Goal: Information Seeking & Learning: Learn about a topic

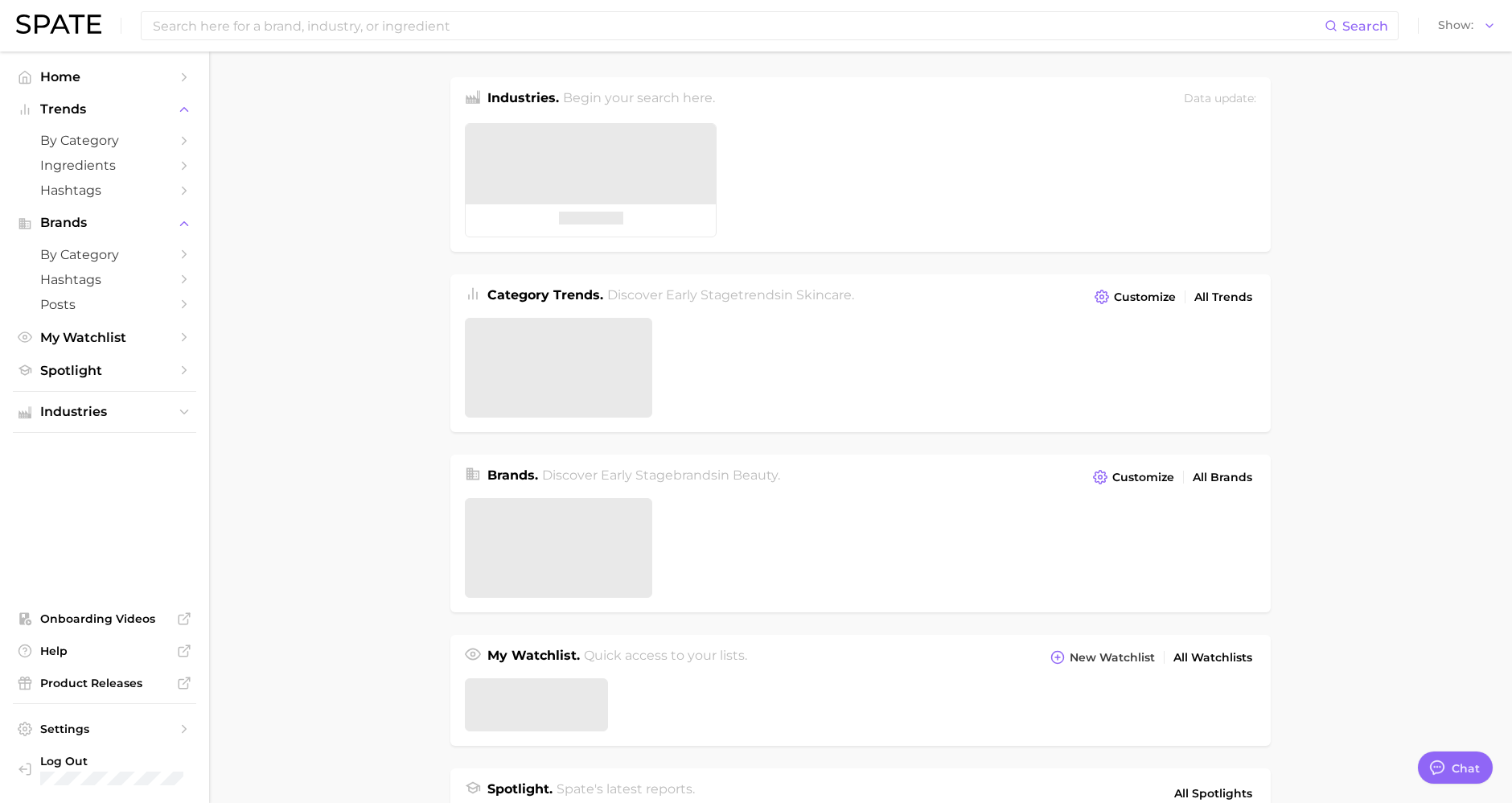
type textarea "x"
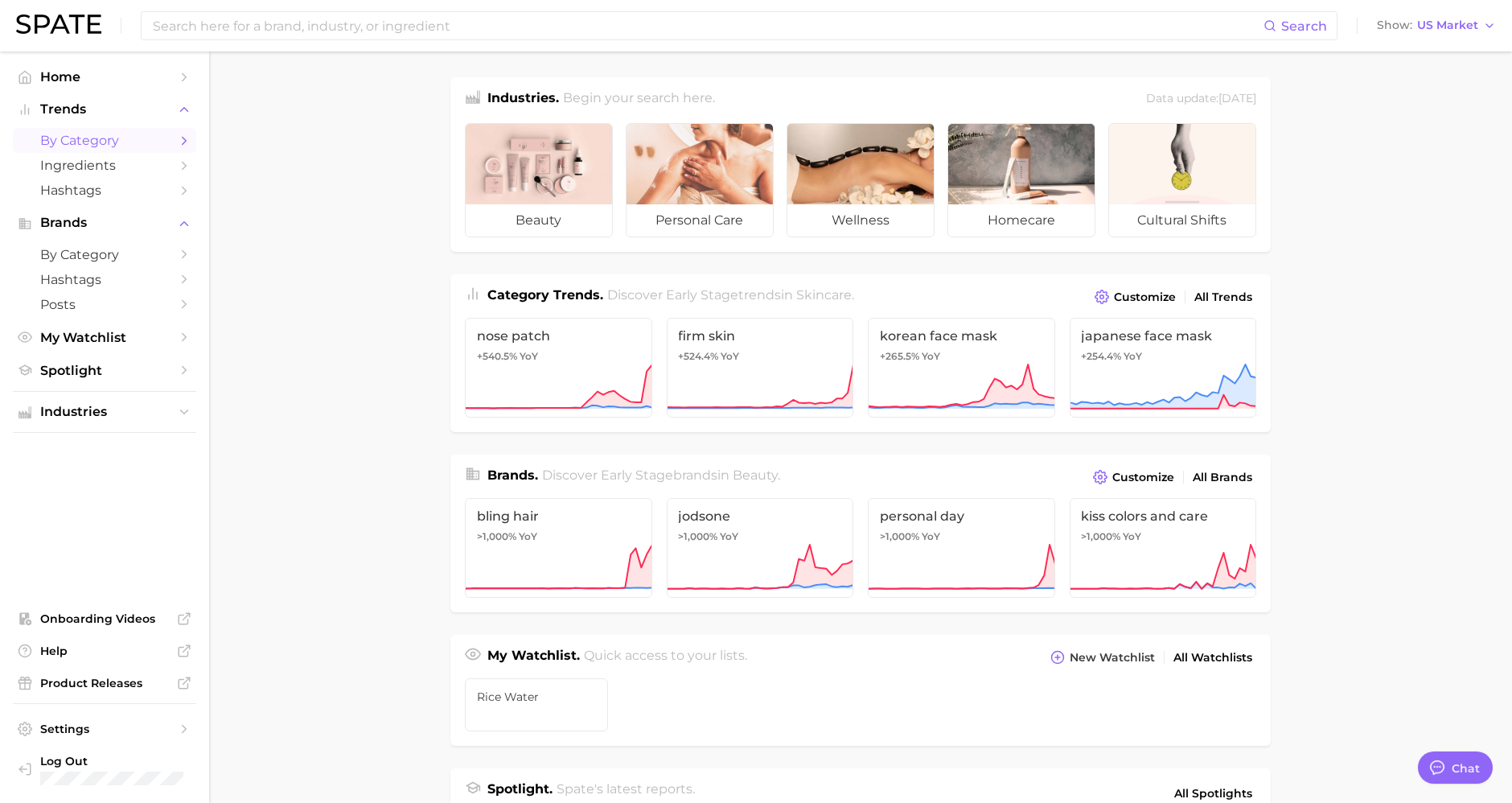
click at [104, 148] on span "by Category" at bounding box center [104, 140] width 129 height 16
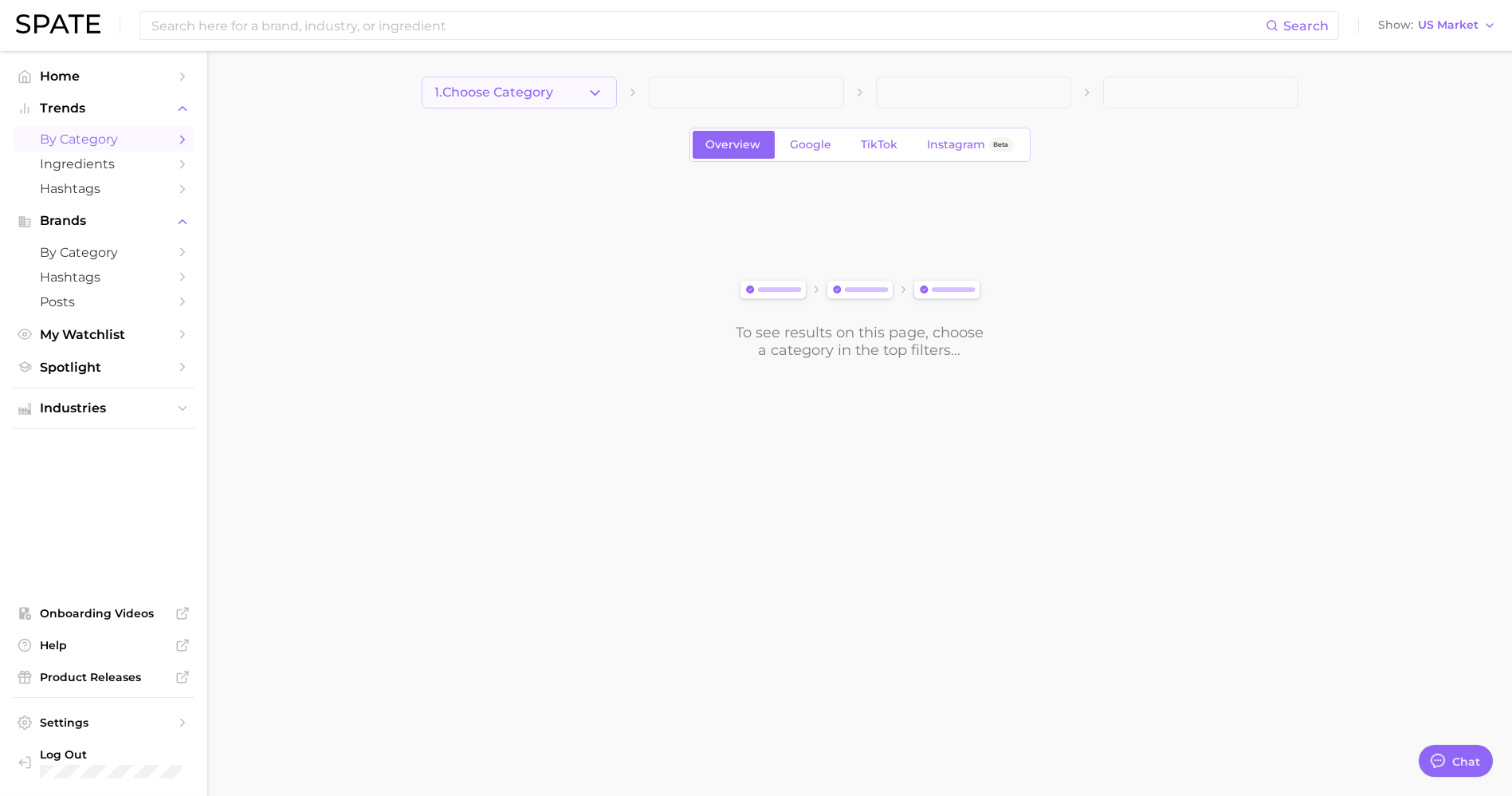
click at [585, 89] on button "1. Choose Category" at bounding box center [520, 92] width 195 height 32
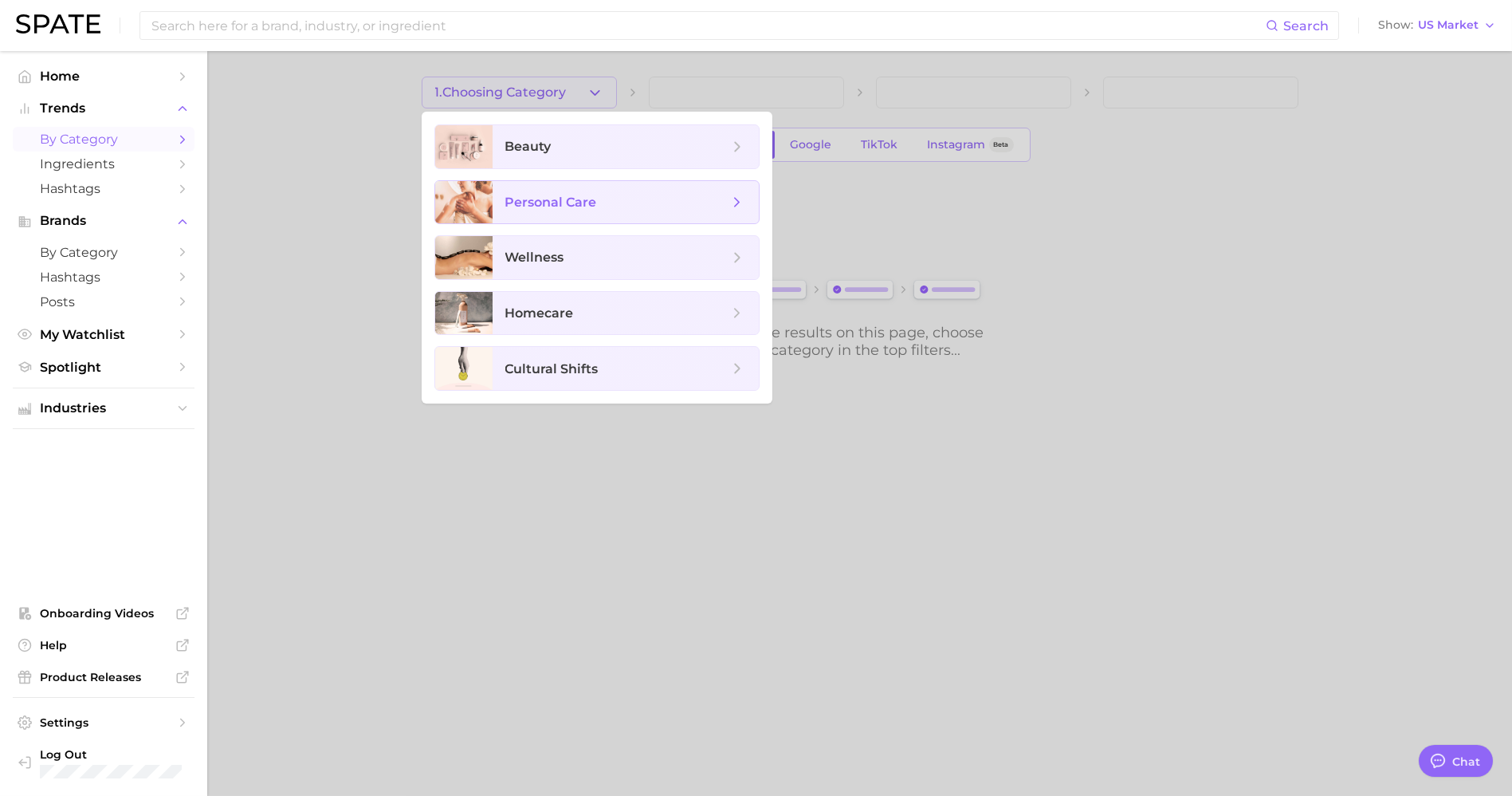
click at [562, 197] on span "personal care" at bounding box center [551, 202] width 92 height 15
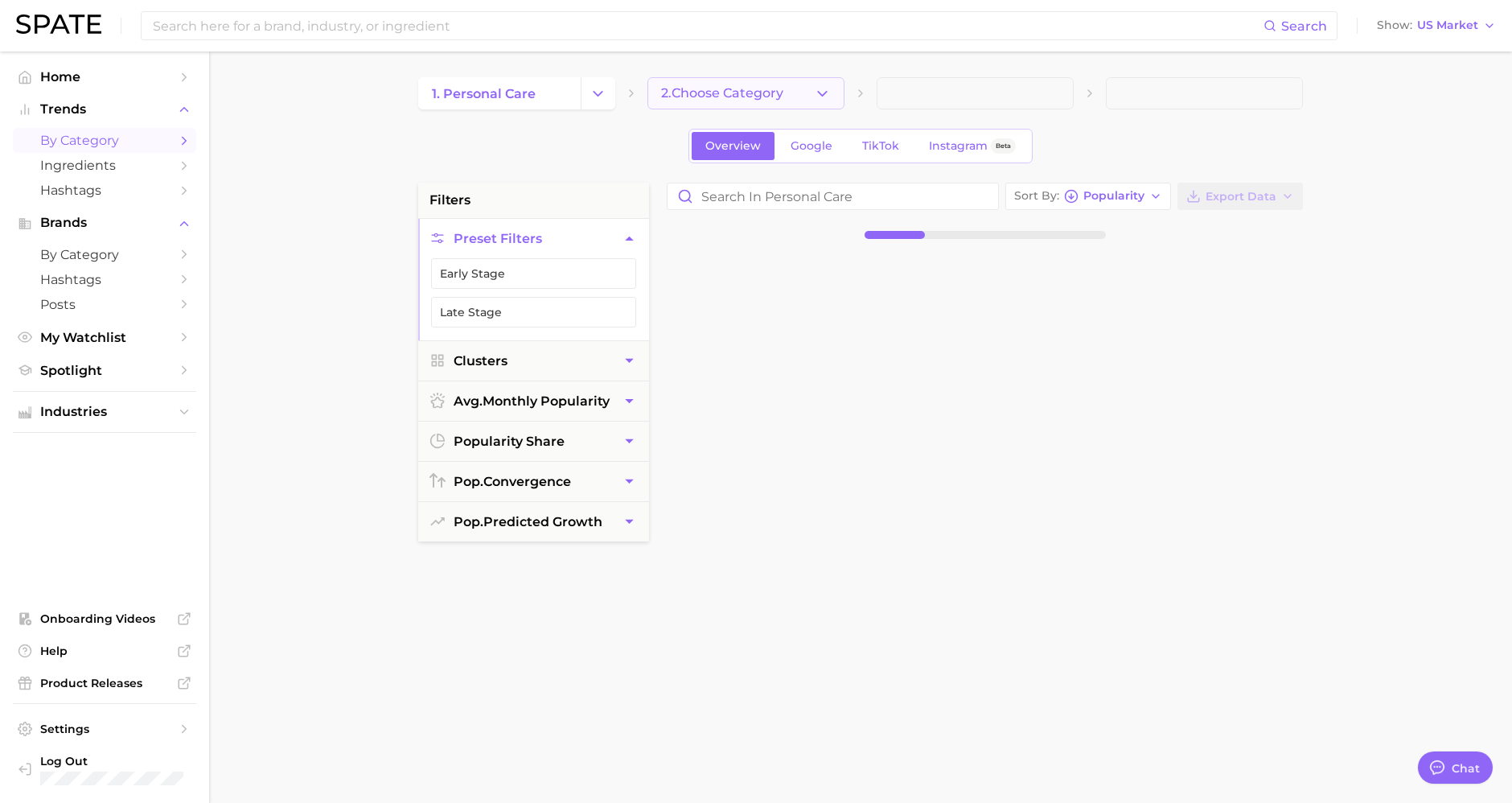
click at [721, 93] on span "2. Choose Category" at bounding box center [721, 93] width 122 height 15
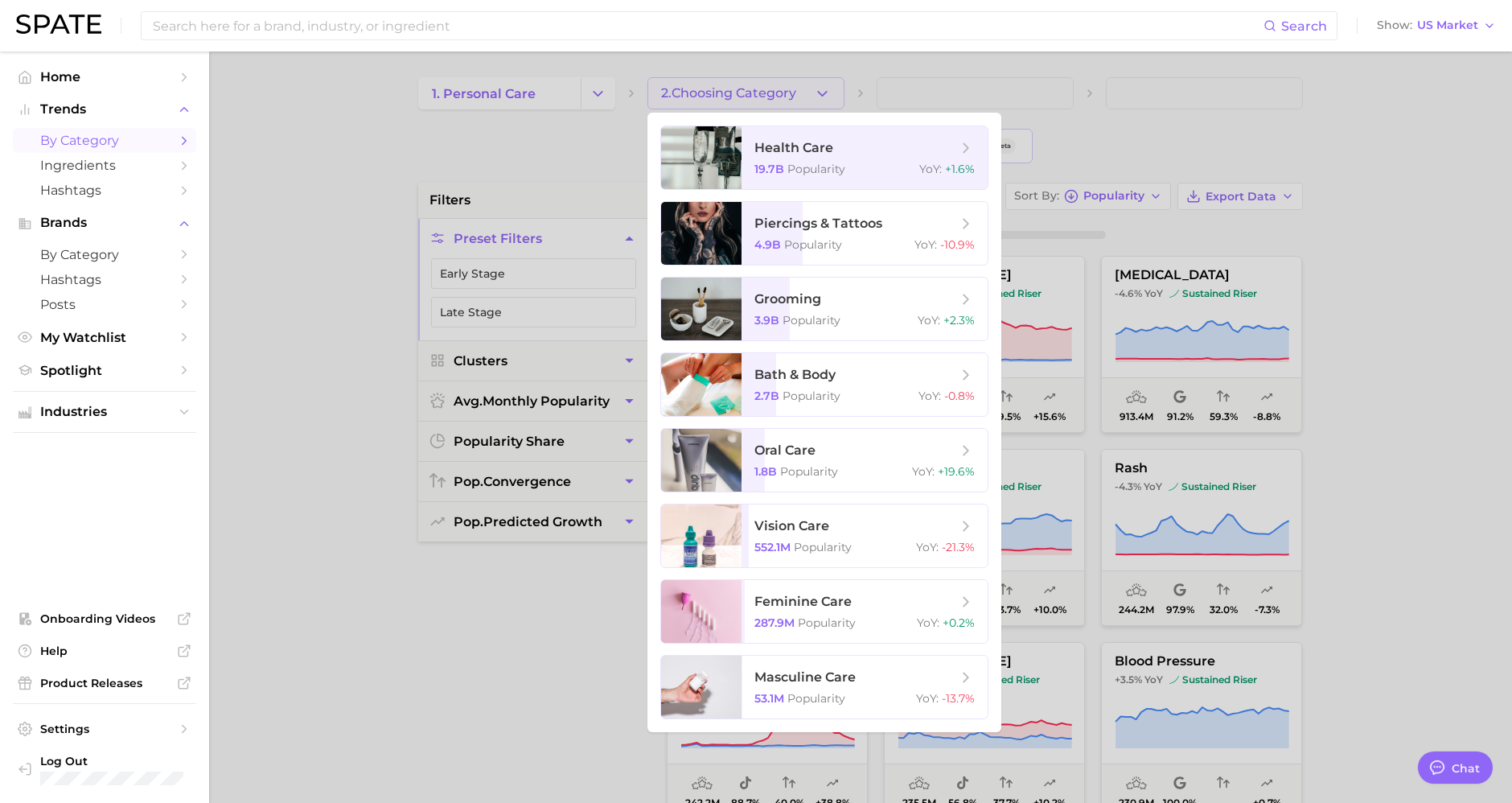
click at [555, 93] on div at bounding box center [756, 402] width 1512 height 803
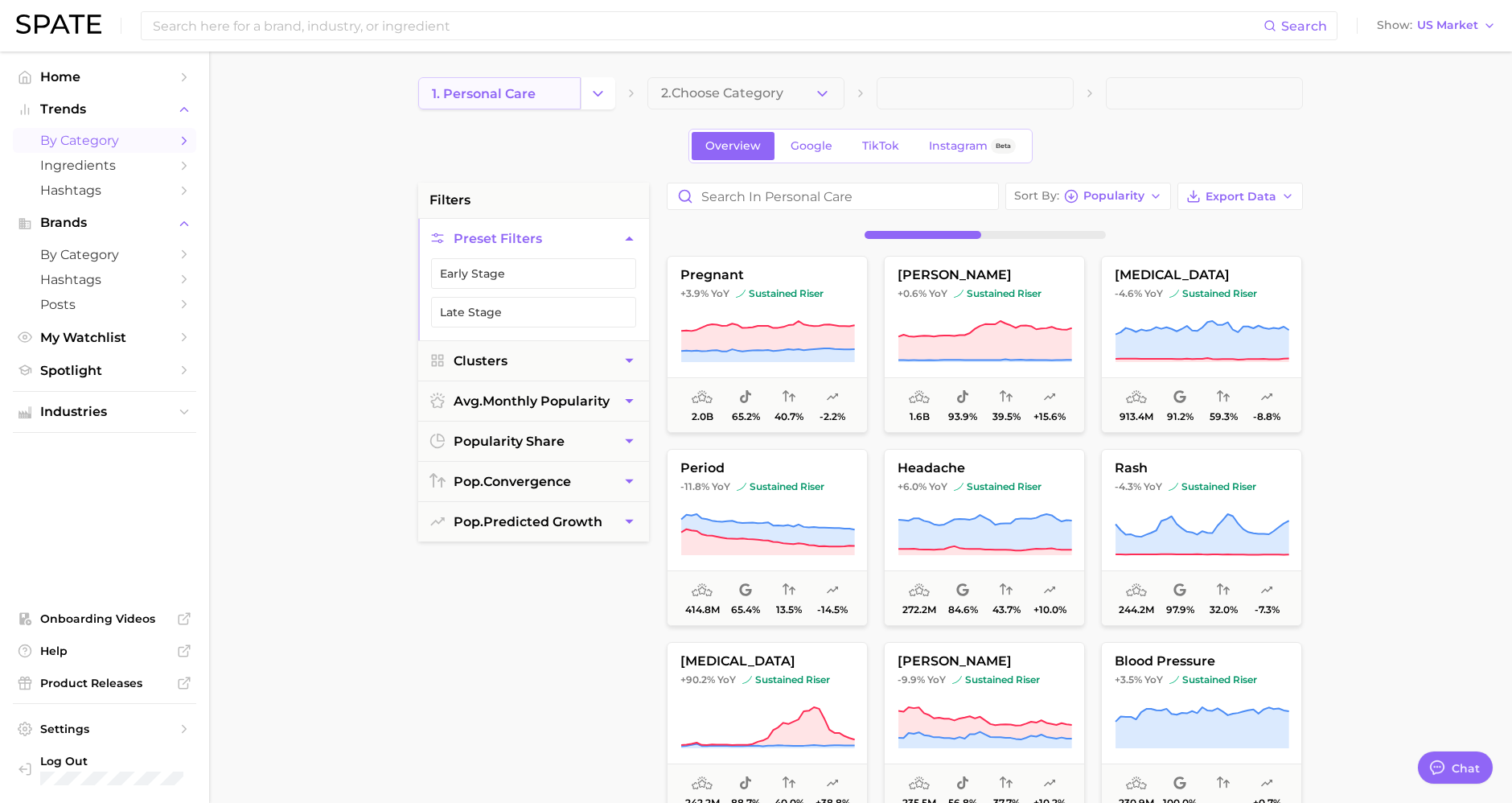
click at [525, 96] on span "1. personal care" at bounding box center [484, 94] width 103 height 16
click at [562, 107] on link "1. personal care" at bounding box center [499, 93] width 163 height 32
click at [590, 99] on icon "Change Category" at bounding box center [598, 93] width 17 height 17
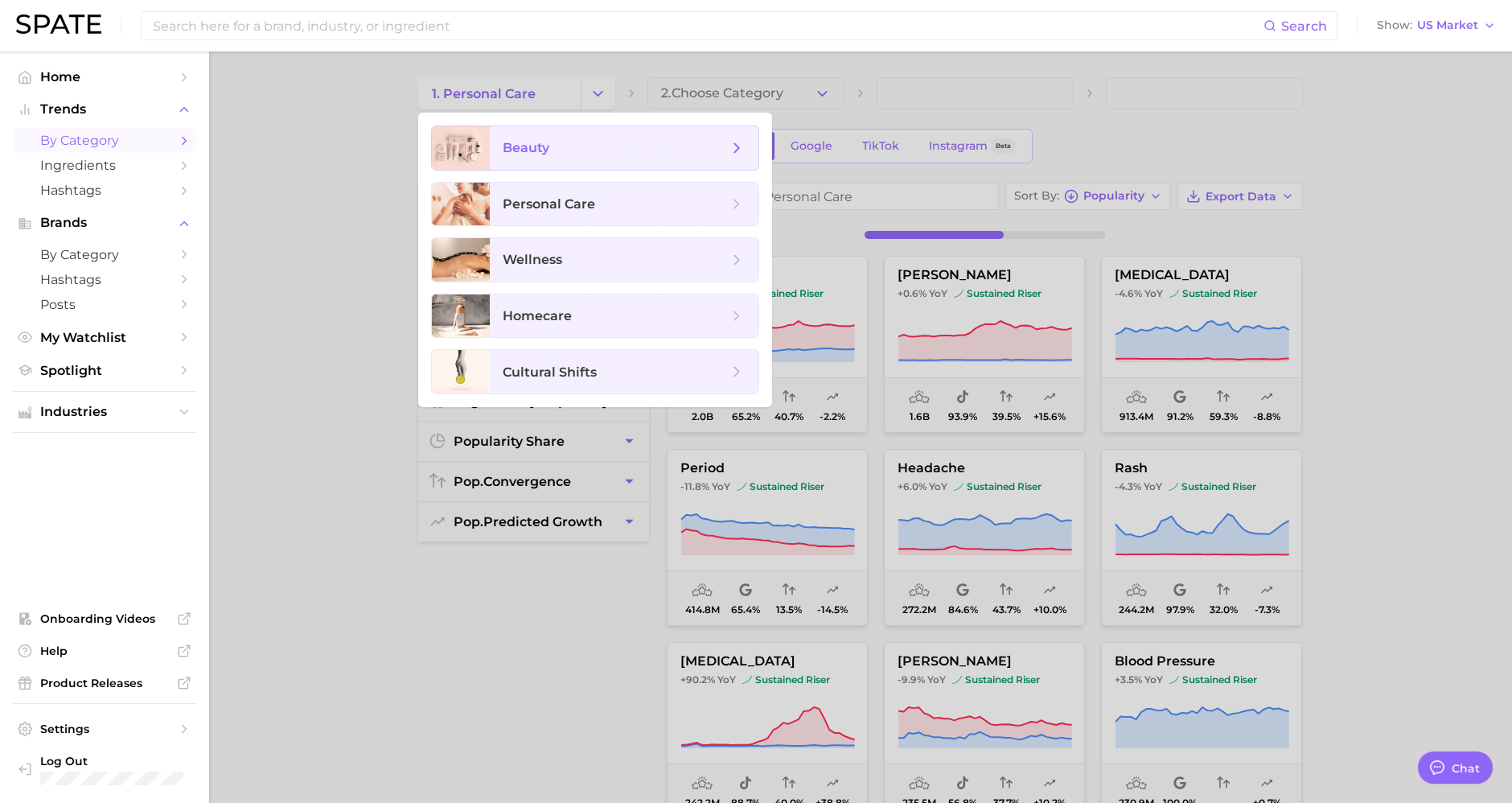
click at [570, 140] on span "beauty" at bounding box center [615, 148] width 225 height 18
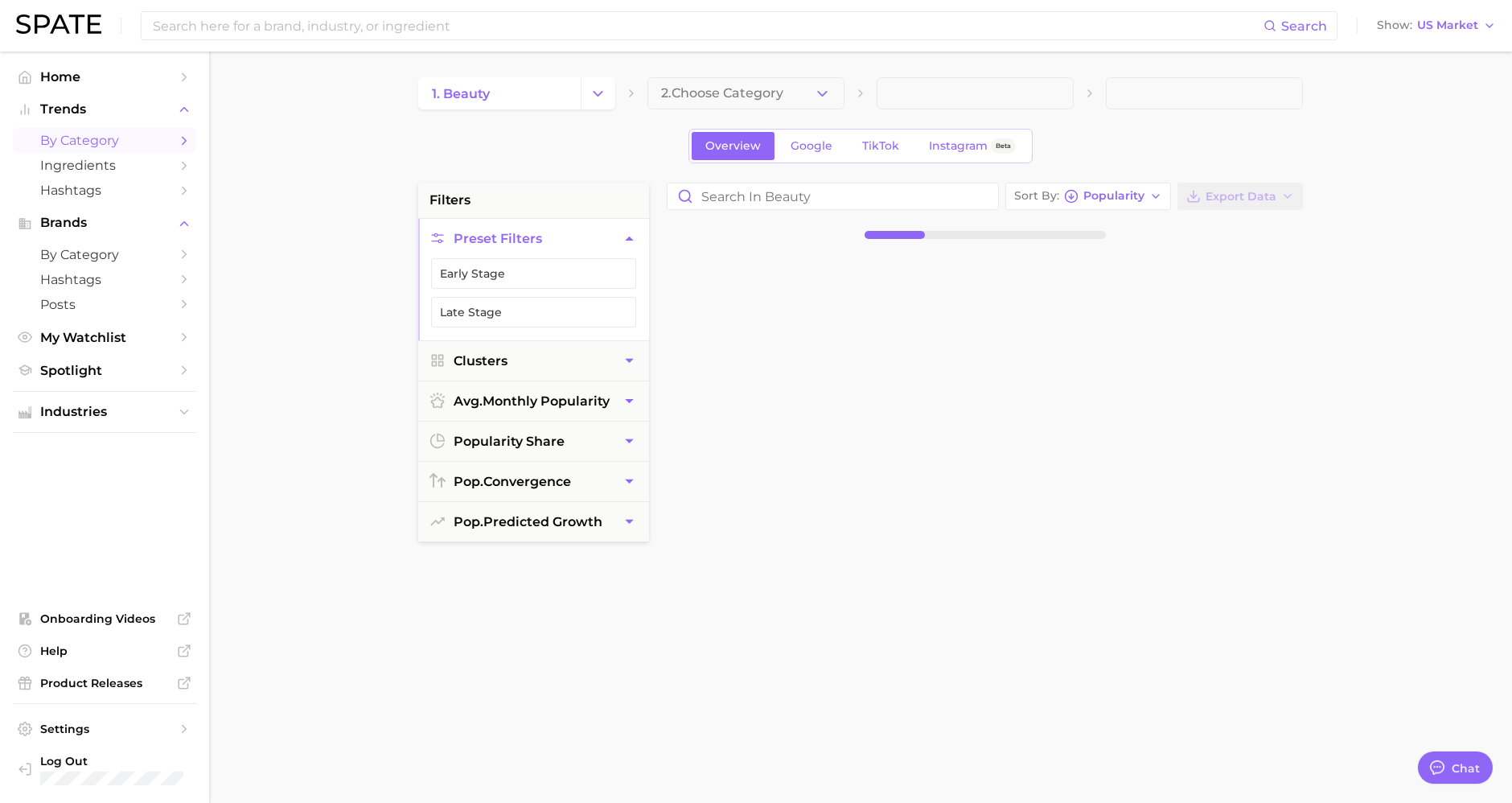
click at [822, 97] on icon "button" at bounding box center [822, 93] width 17 height 17
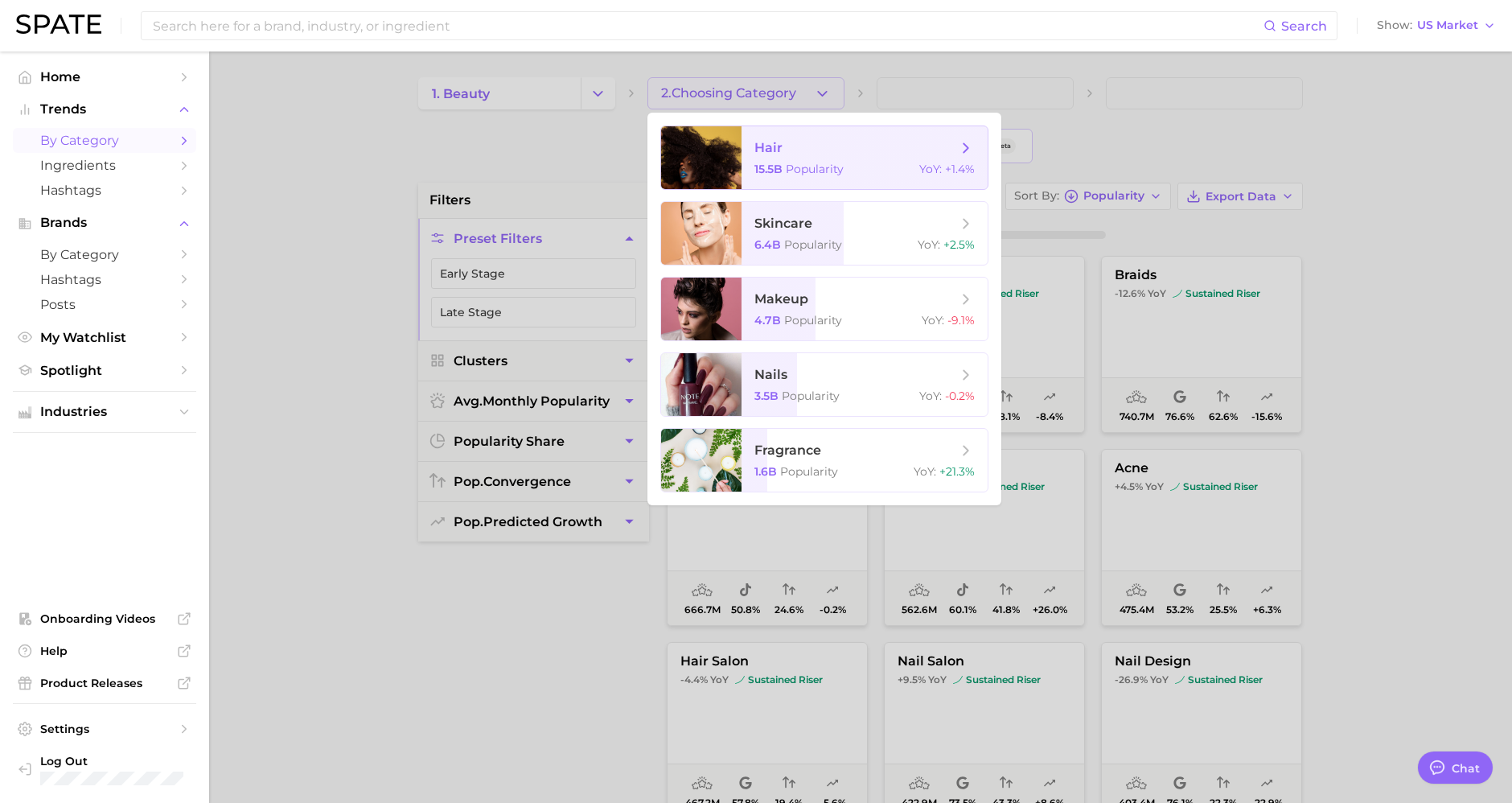
click at [822, 149] on span "hair" at bounding box center [856, 148] width 203 height 18
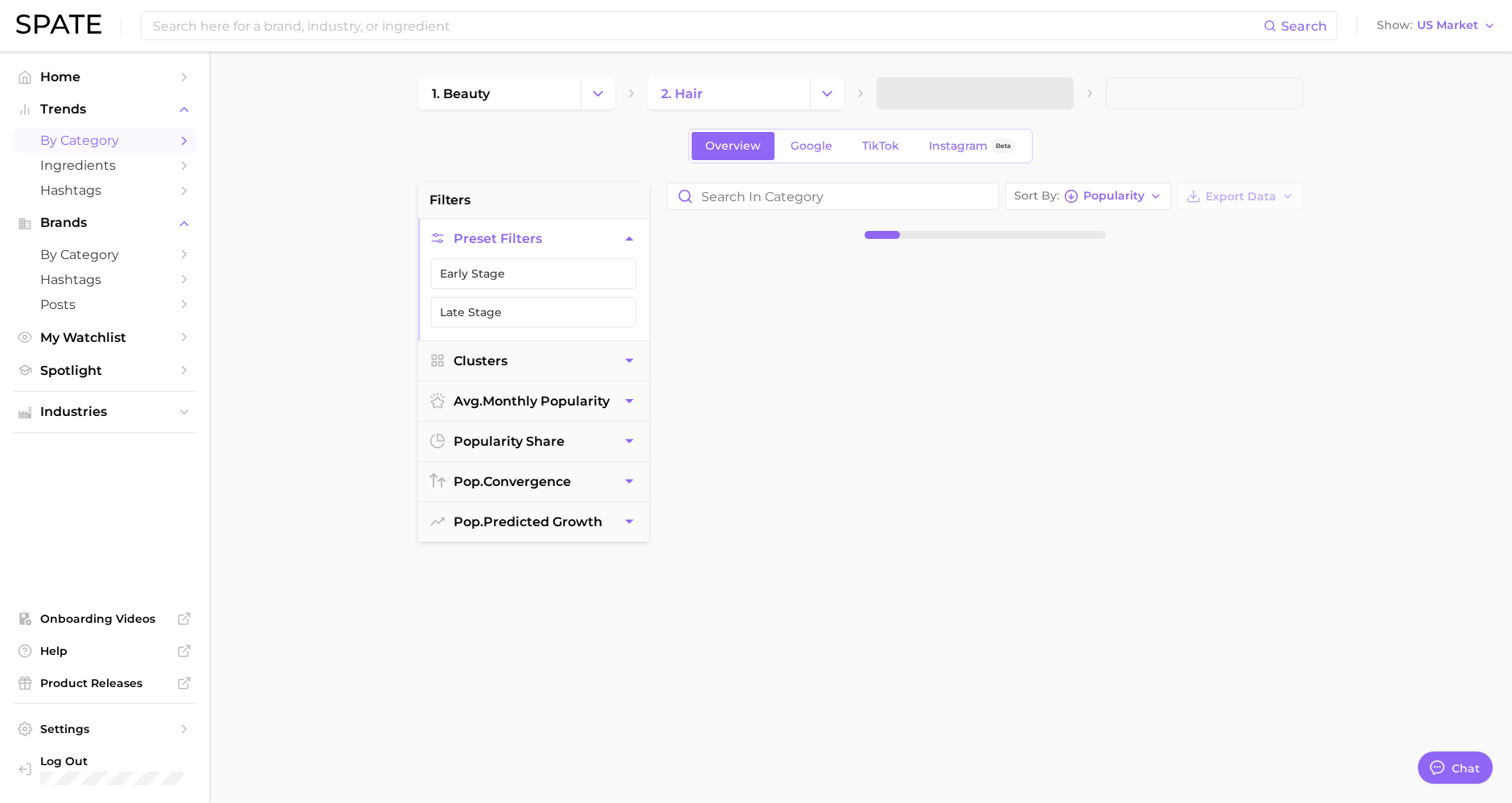
click at [821, 103] on button "Change Category" at bounding box center [827, 93] width 34 height 32
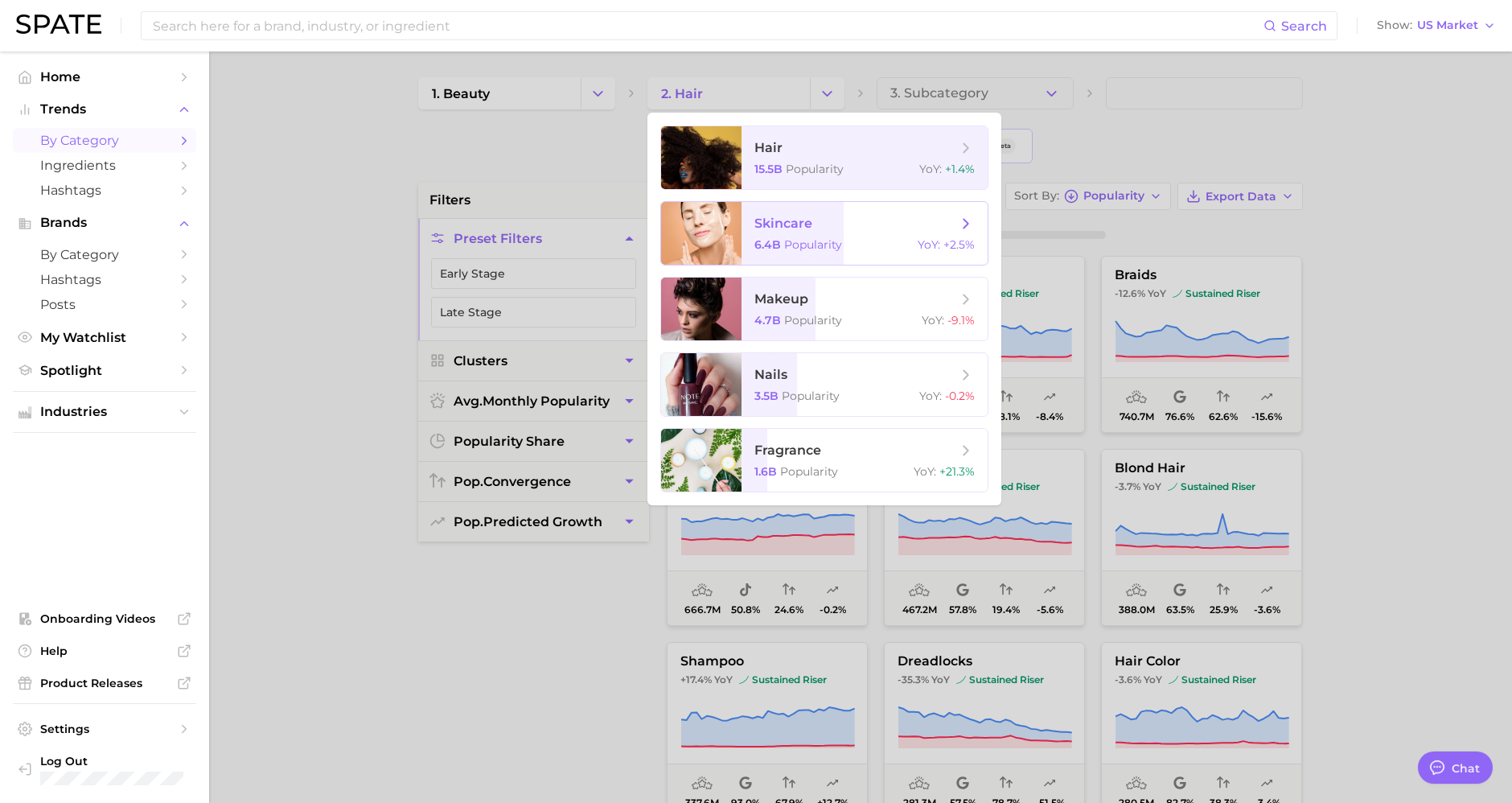
click at [809, 210] on span "skincare 6.4b Popularity YoY : +2.5%" at bounding box center [865, 233] width 247 height 62
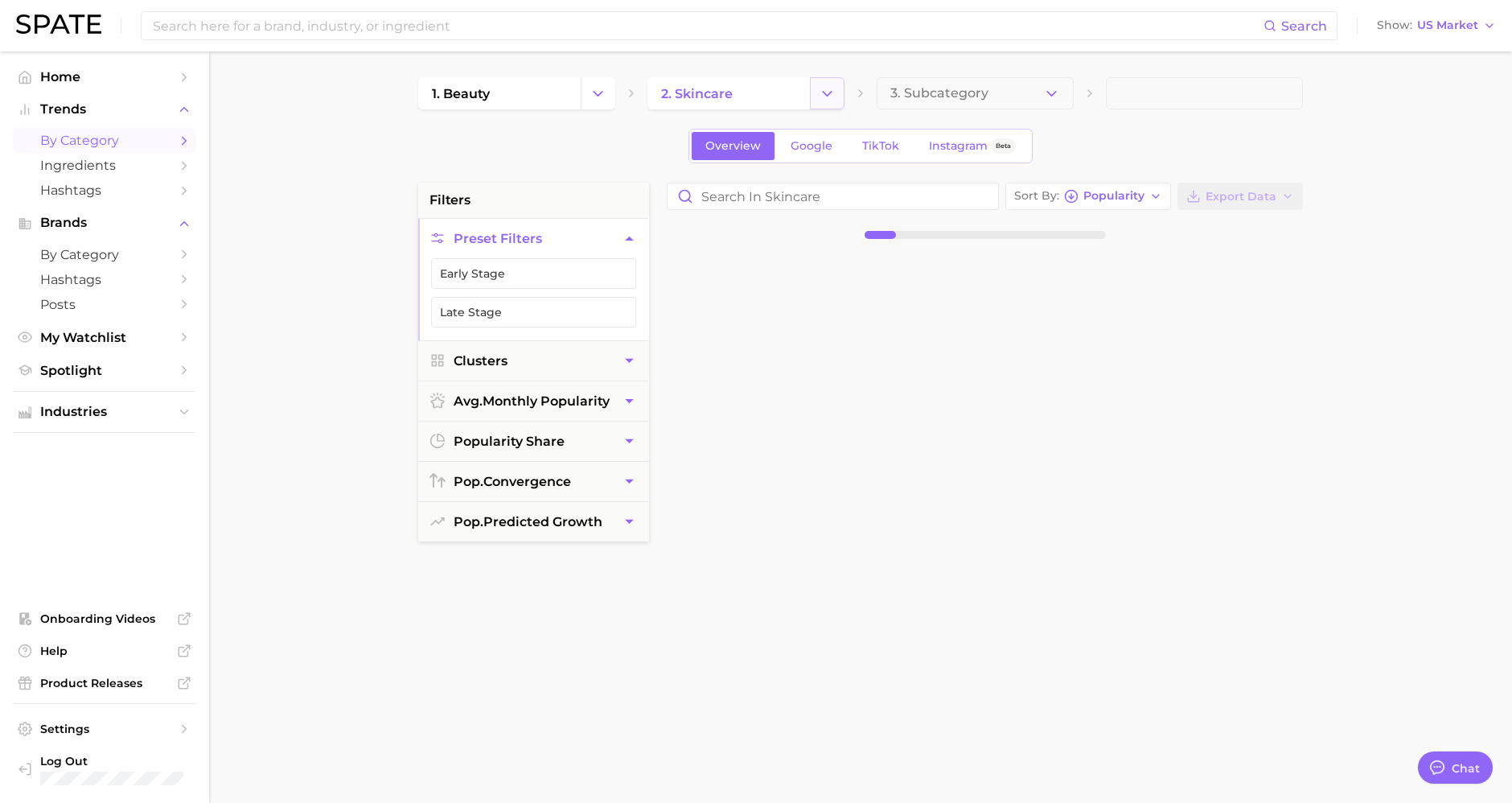
click at [840, 89] on button "Change Category" at bounding box center [827, 93] width 34 height 32
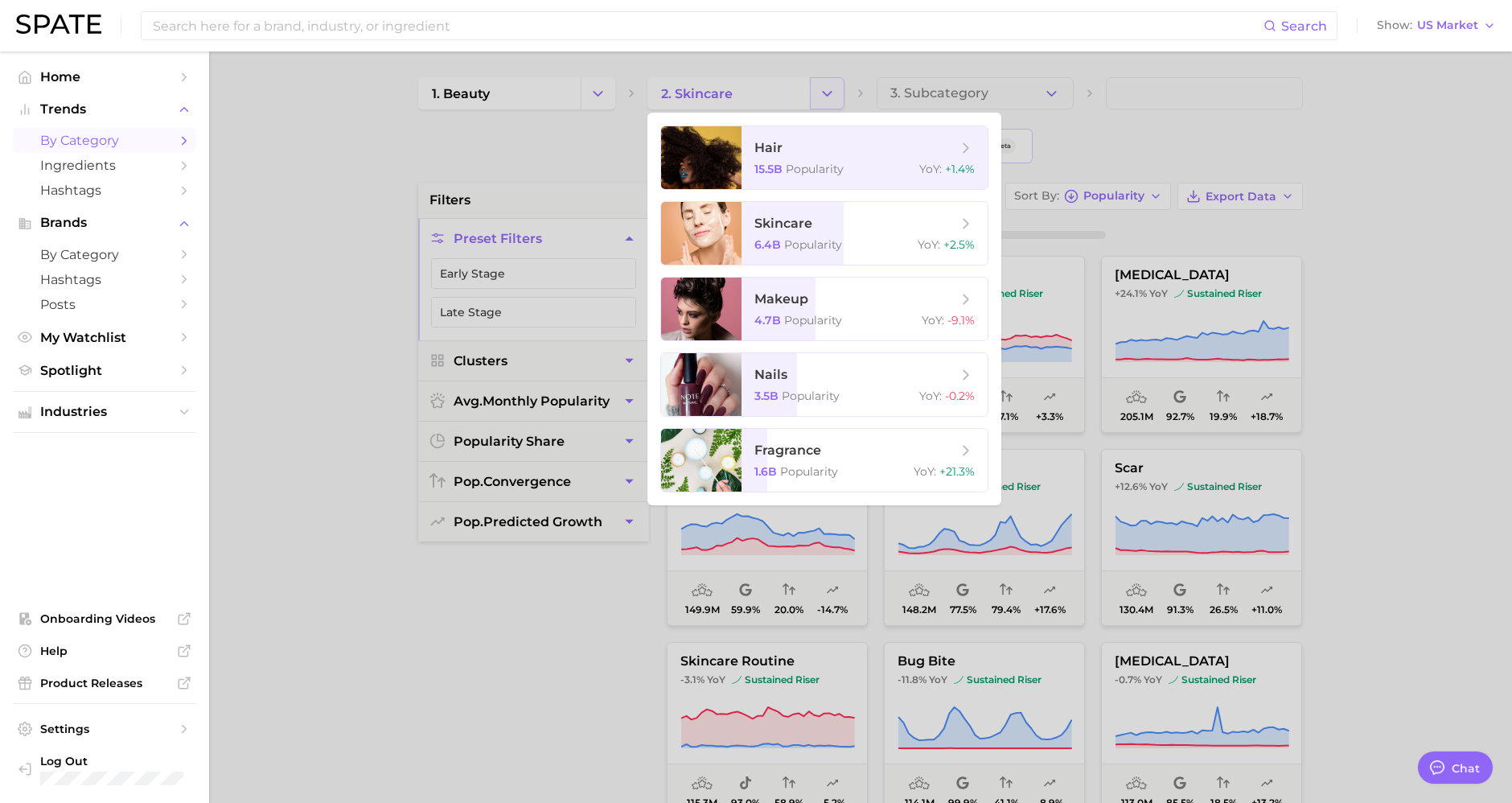
click at [840, 89] on div at bounding box center [756, 402] width 1512 height 803
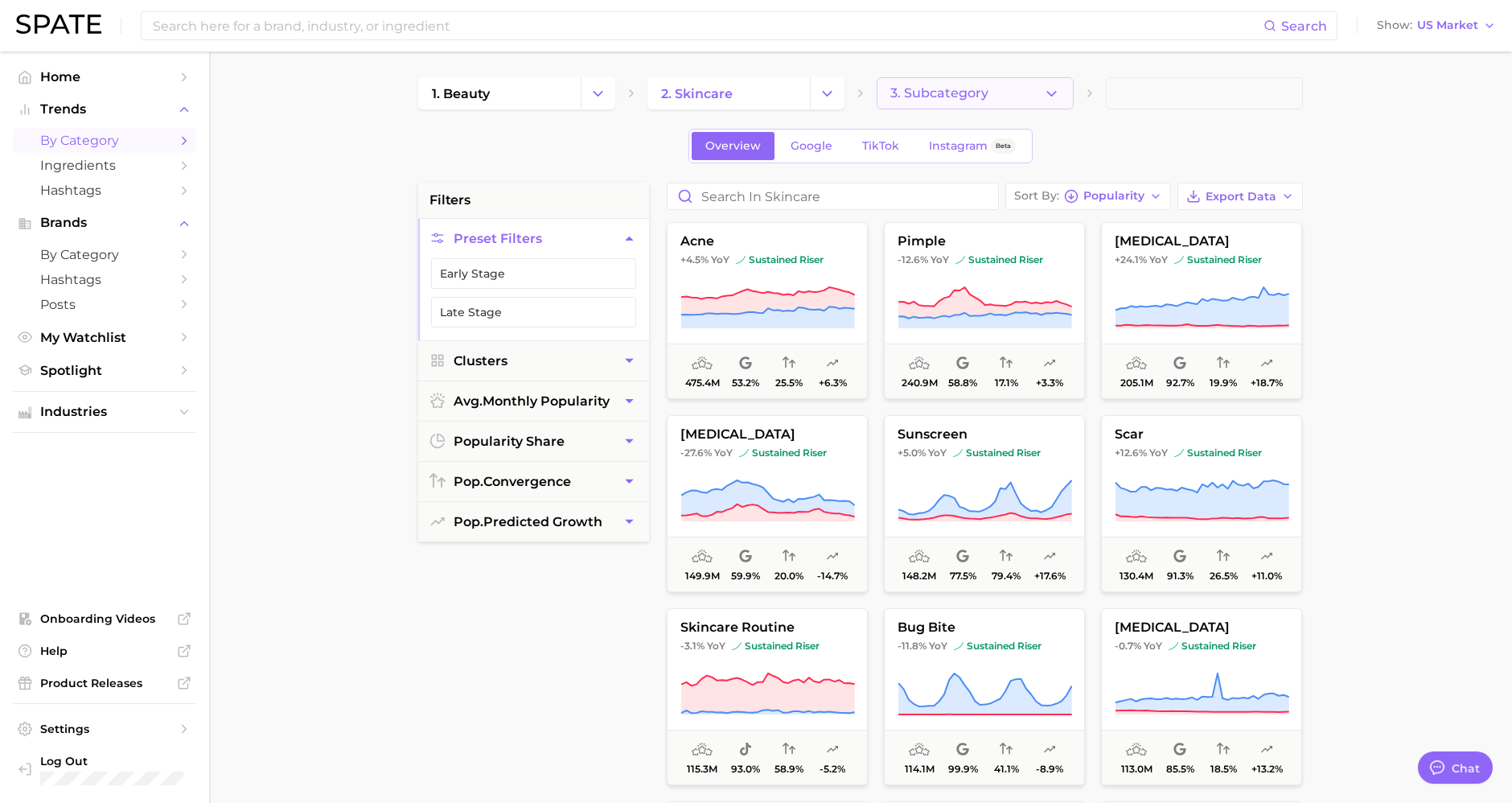
click at [998, 95] on button "3. Subcategory" at bounding box center [975, 93] width 197 height 32
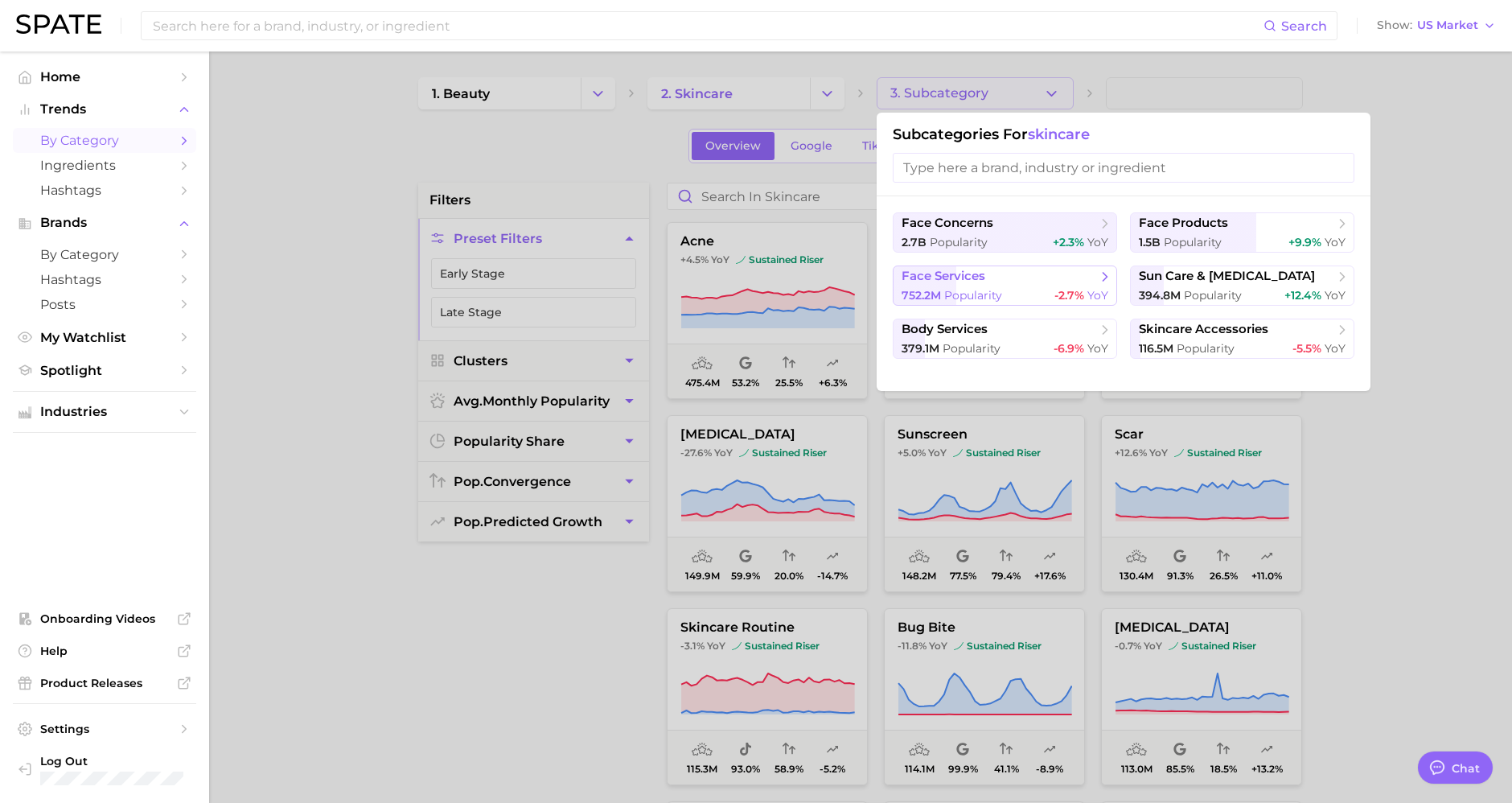
click at [1009, 286] on button "face services 752.2m Popularity -2.7% YoY" at bounding box center [1005, 285] width 224 height 40
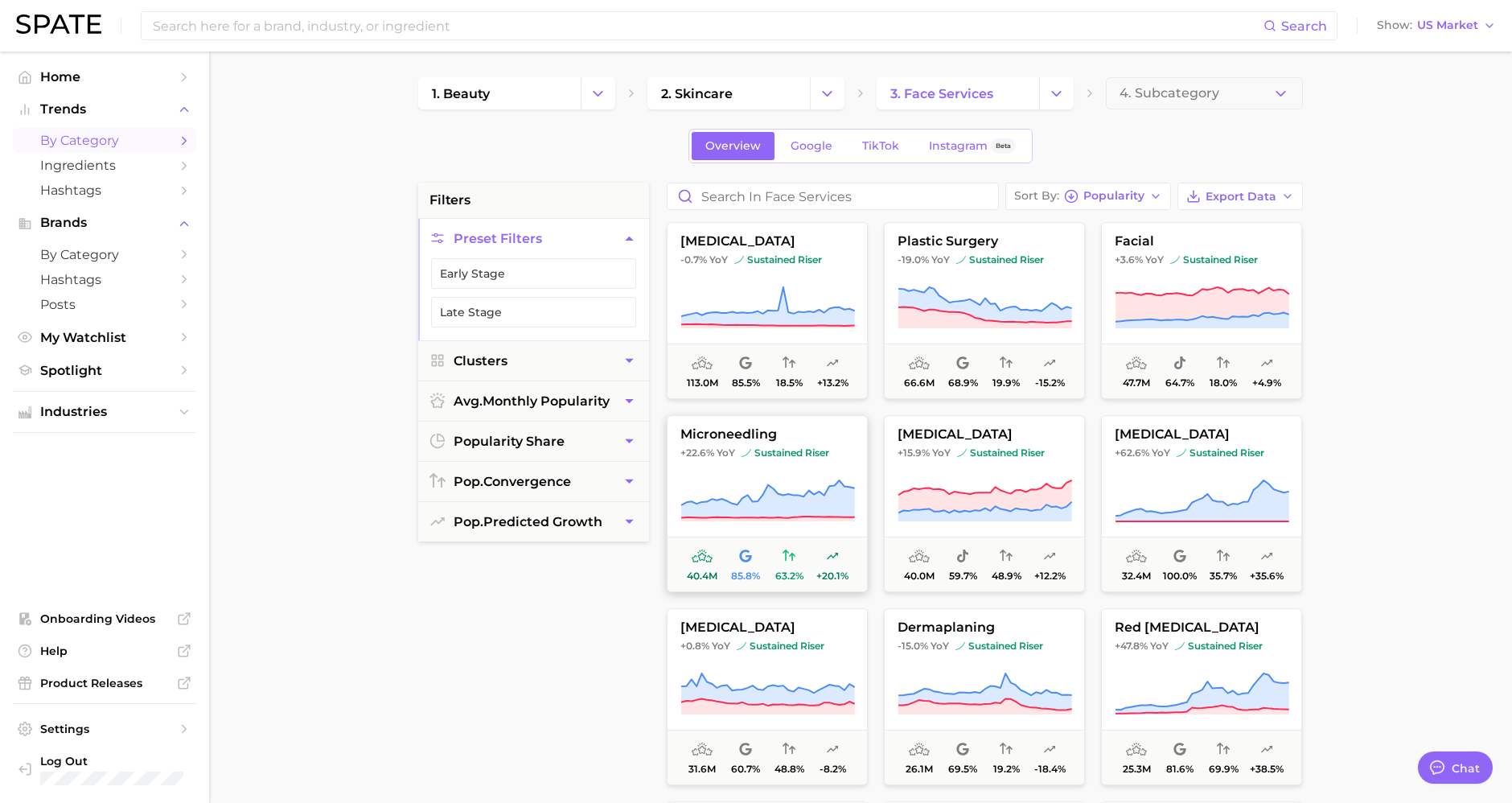
click at [724, 478] on icon at bounding box center [767, 501] width 174 height 45
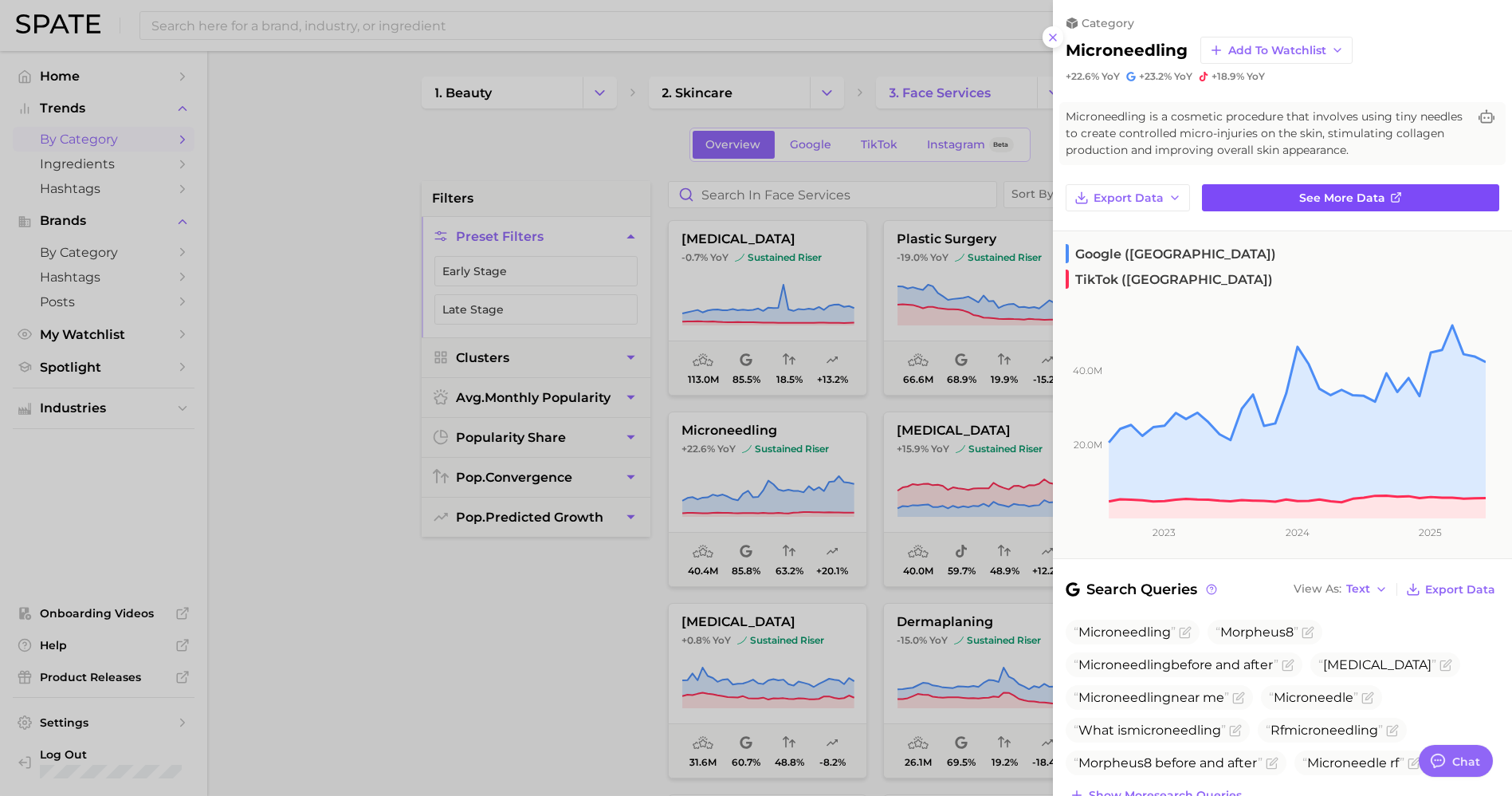
click at [1316, 192] on span "See more data" at bounding box center [1342, 198] width 86 height 14
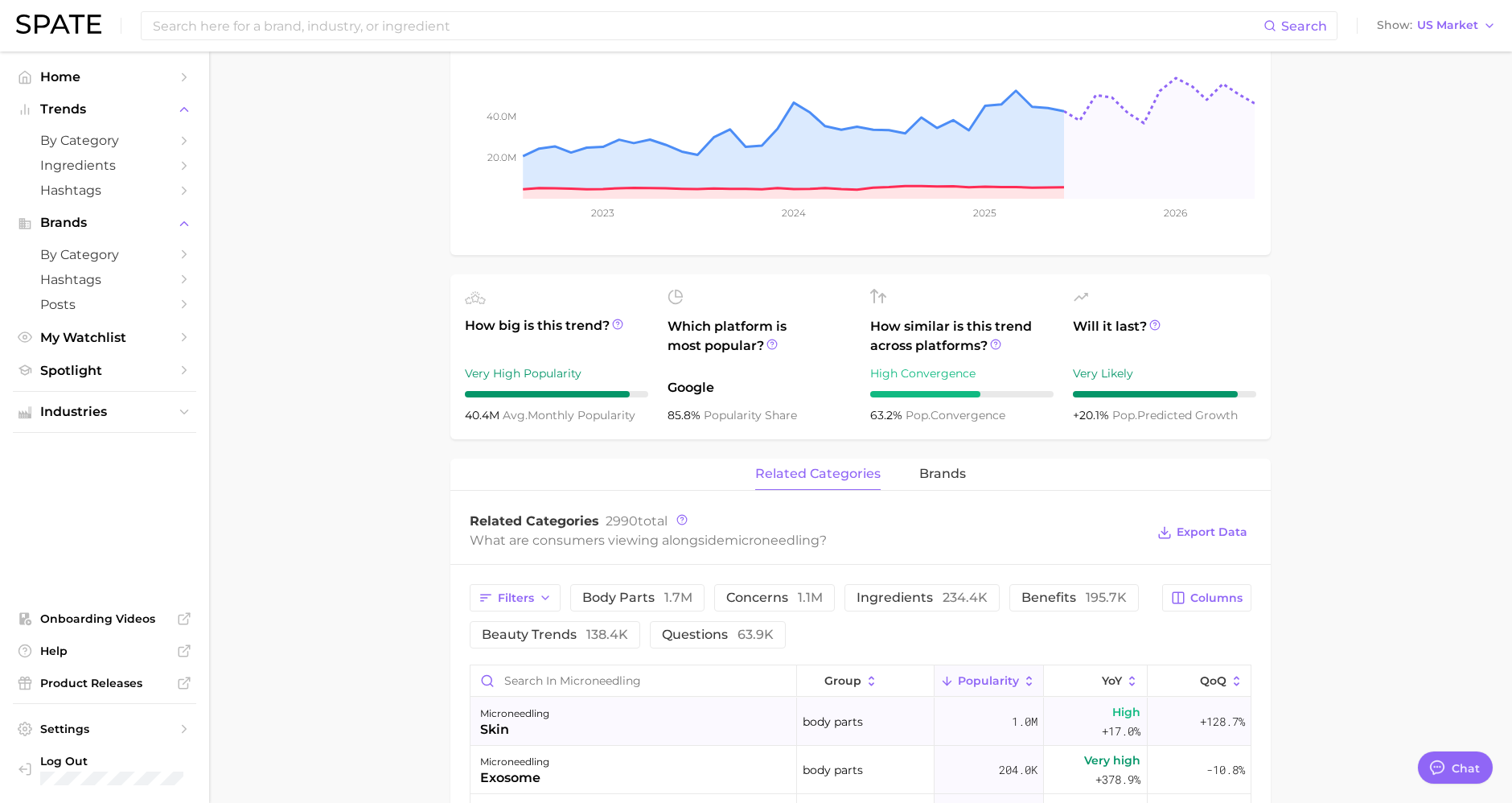
scroll to position [625, 0]
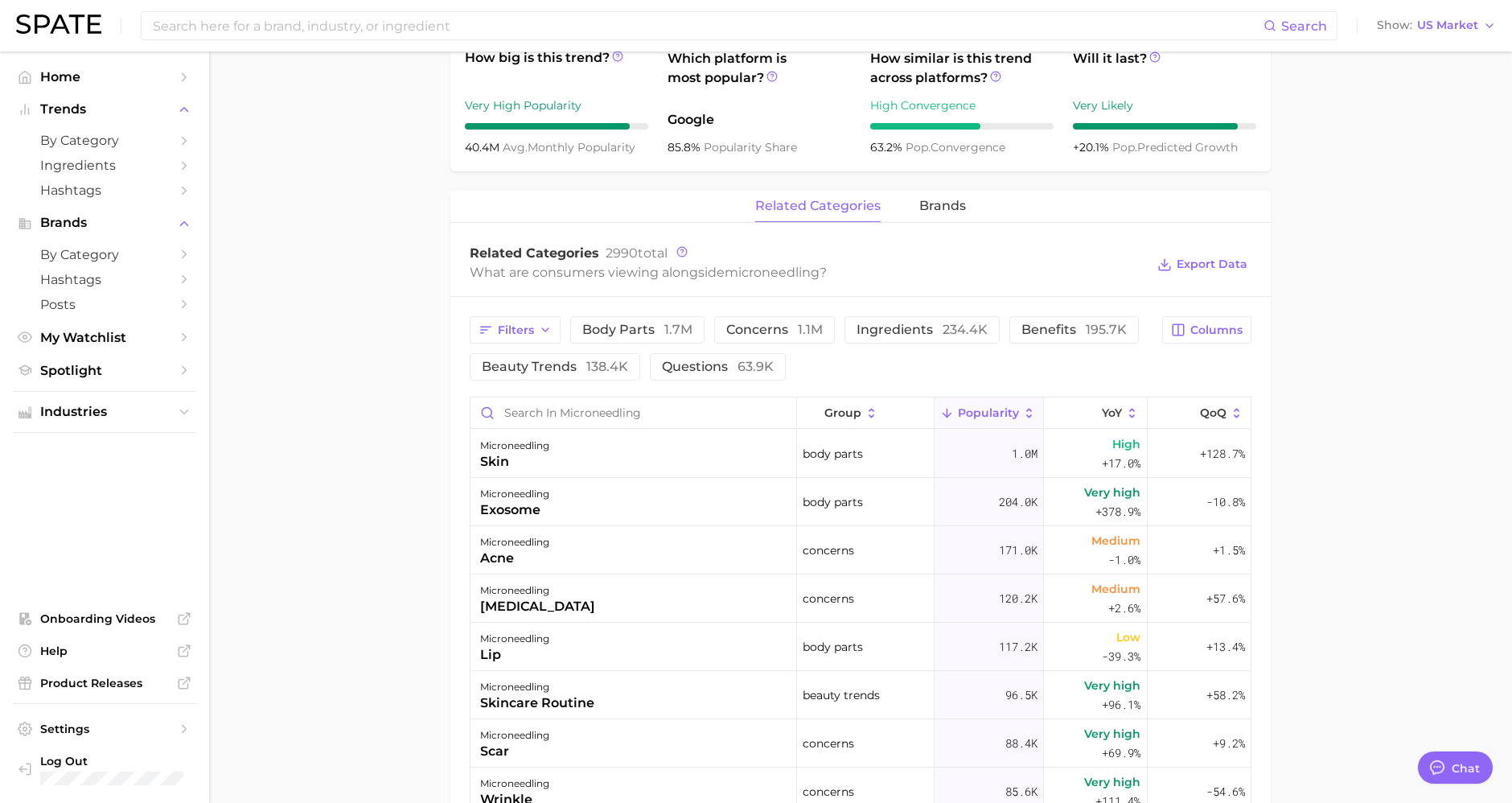
click at [717, 351] on div "Filters body parts 1.7m concerns 1.1m ingredients 234.4k benefits 195.7k beauty…" at bounding box center [811, 348] width 683 height 64
click at [785, 311] on div "Filters body parts 1.7m concerns 1.1m ingredients 234.4k benefits 195.7k beauty…" at bounding box center [861, 757] width 821 height 922
click at [769, 324] on span "concerns 1.1m" at bounding box center [774, 329] width 97 height 13
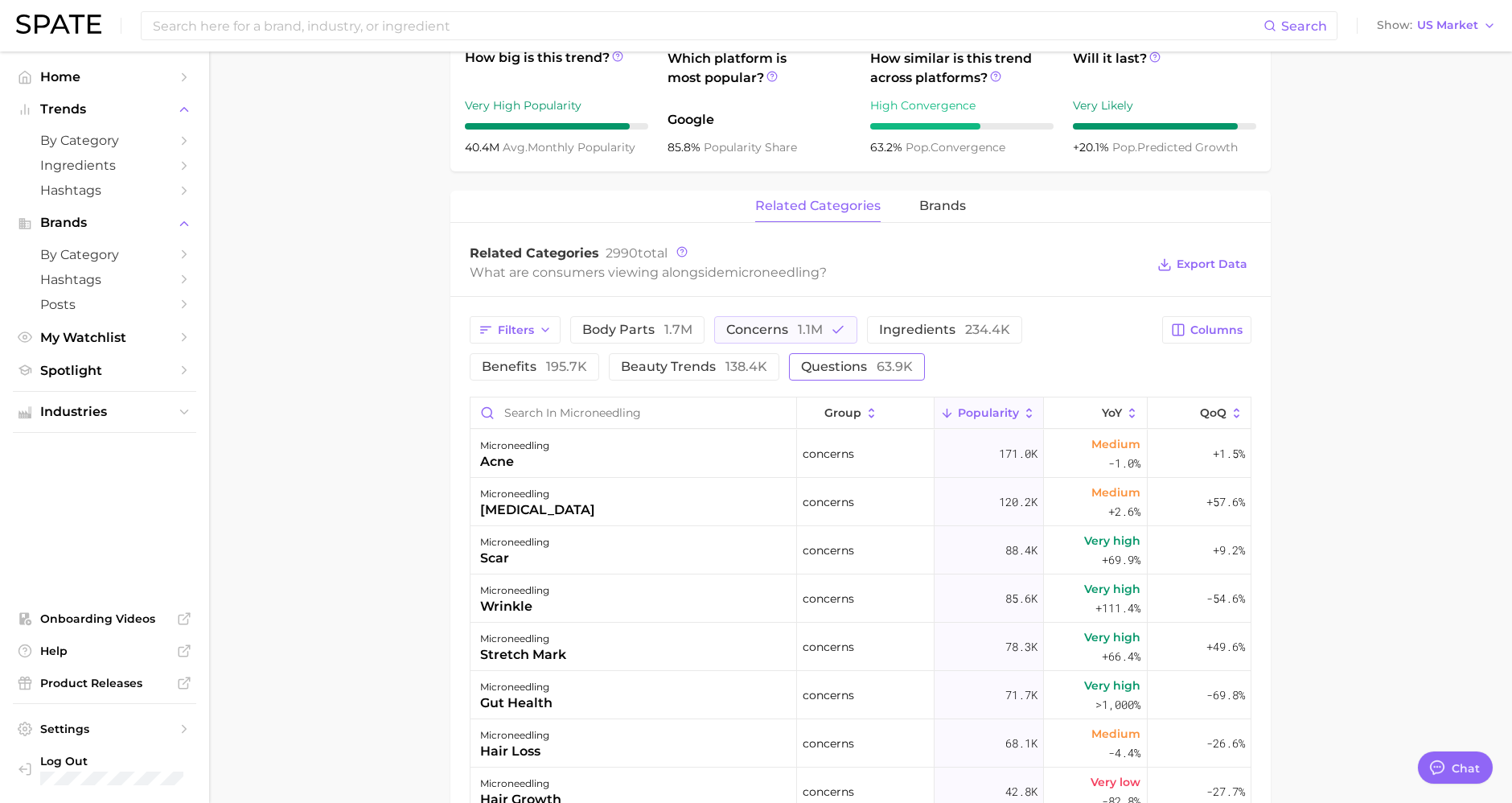
click at [801, 364] on span "questions 63.9k" at bounding box center [857, 366] width 112 height 13
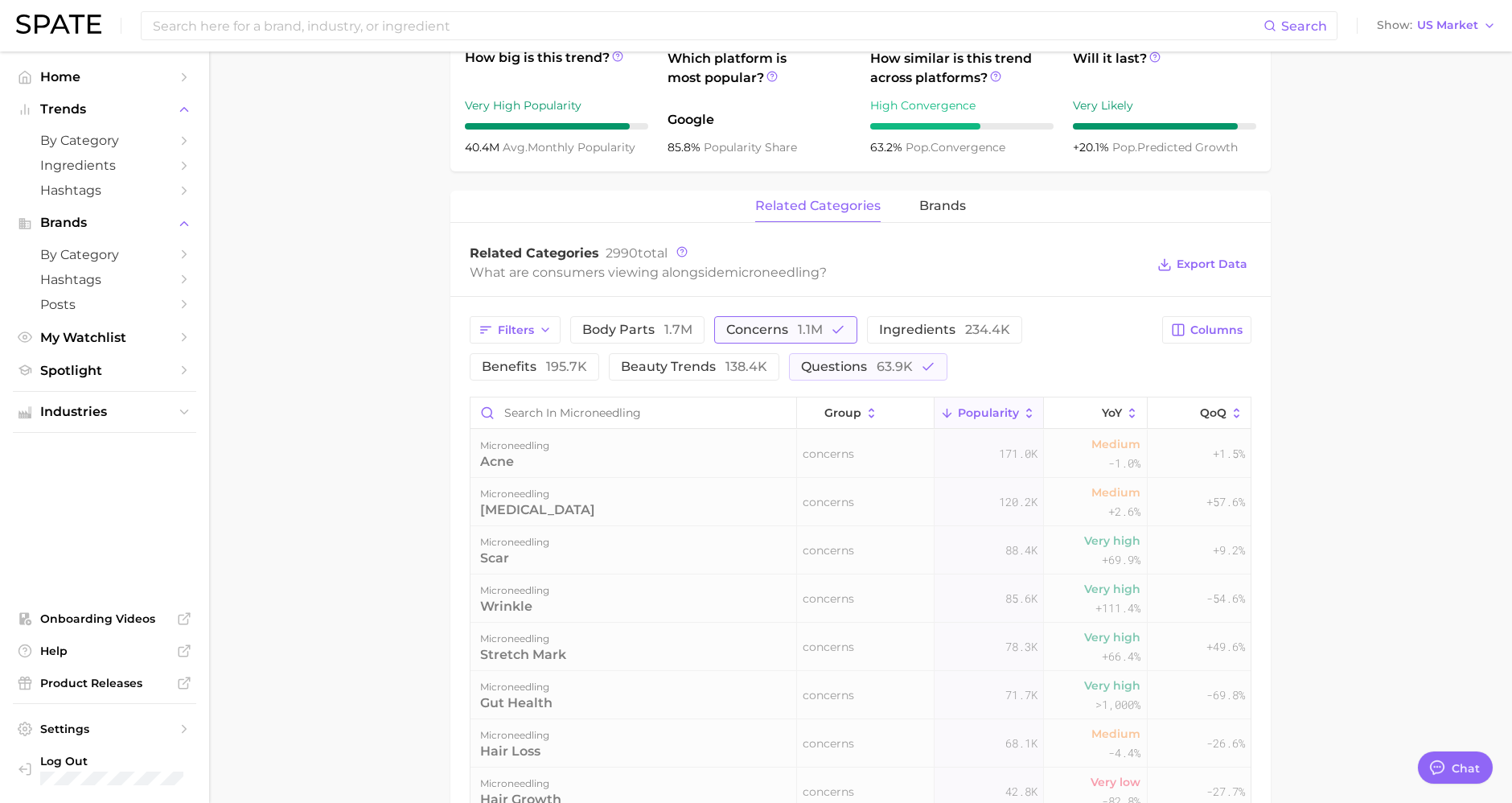
click at [779, 333] on span "concerns 1.1m" at bounding box center [774, 329] width 97 height 13
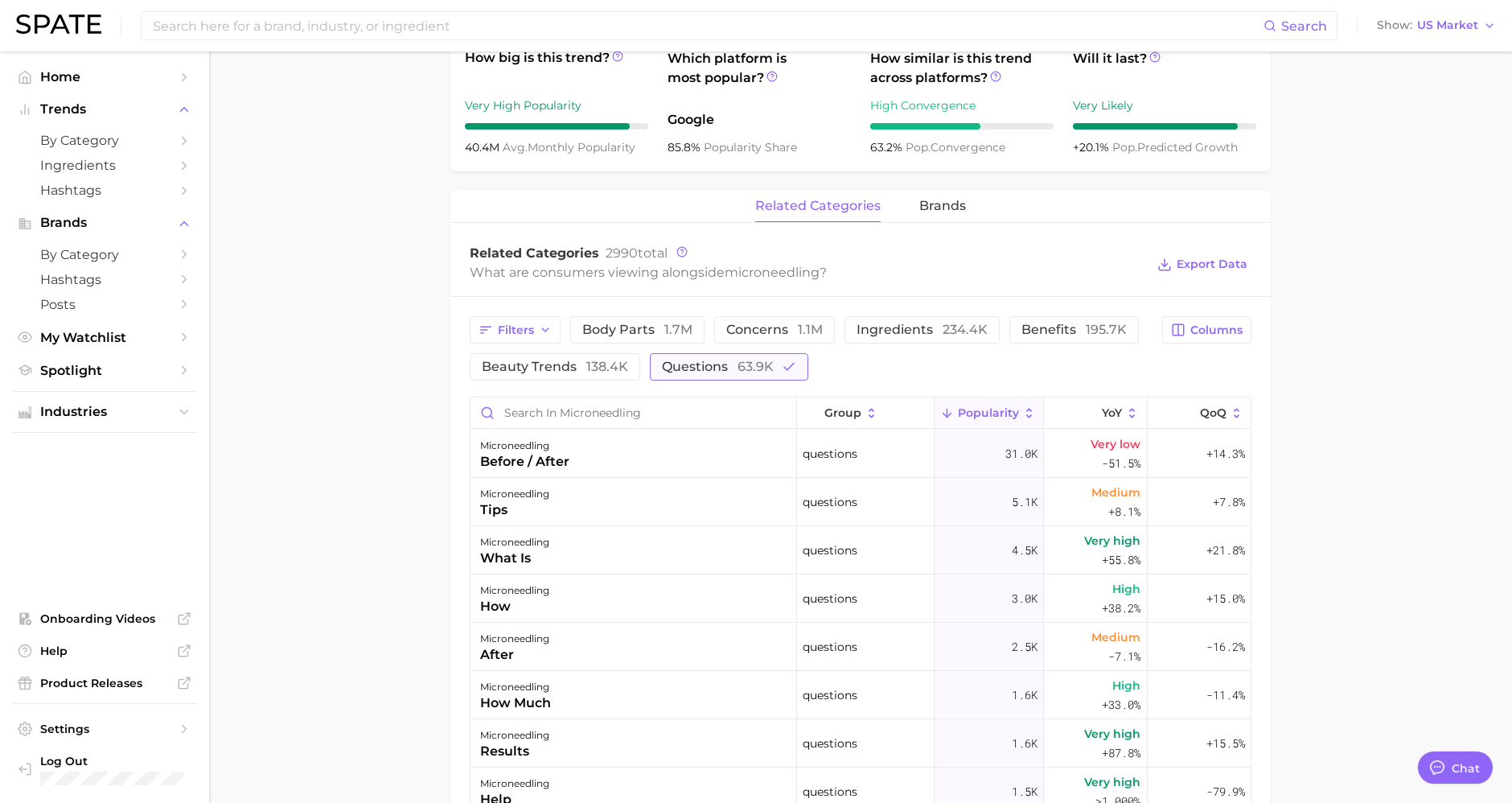
click at [752, 368] on span "63.9k" at bounding box center [756, 366] width 36 height 16
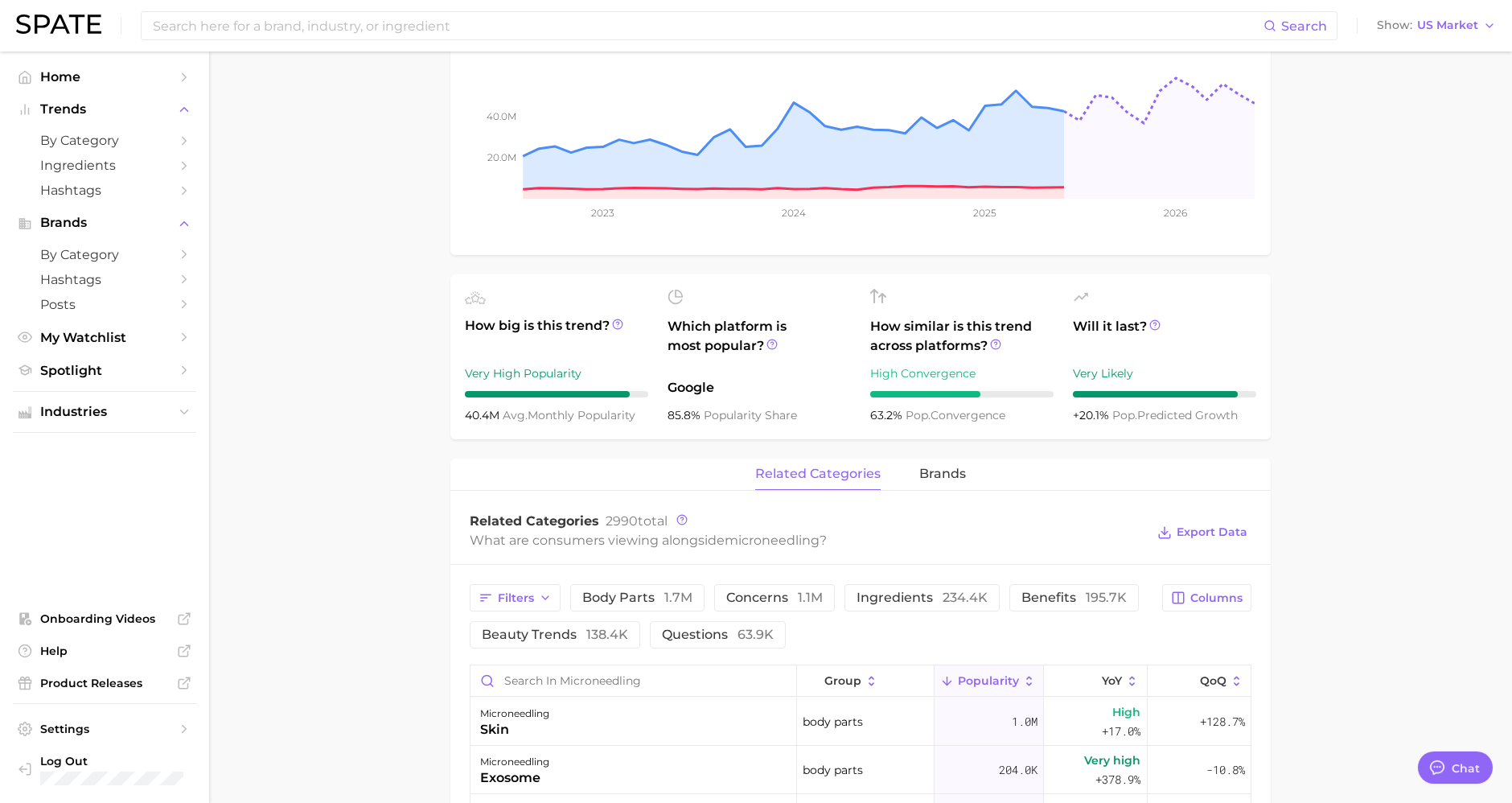
scroll to position [0, 0]
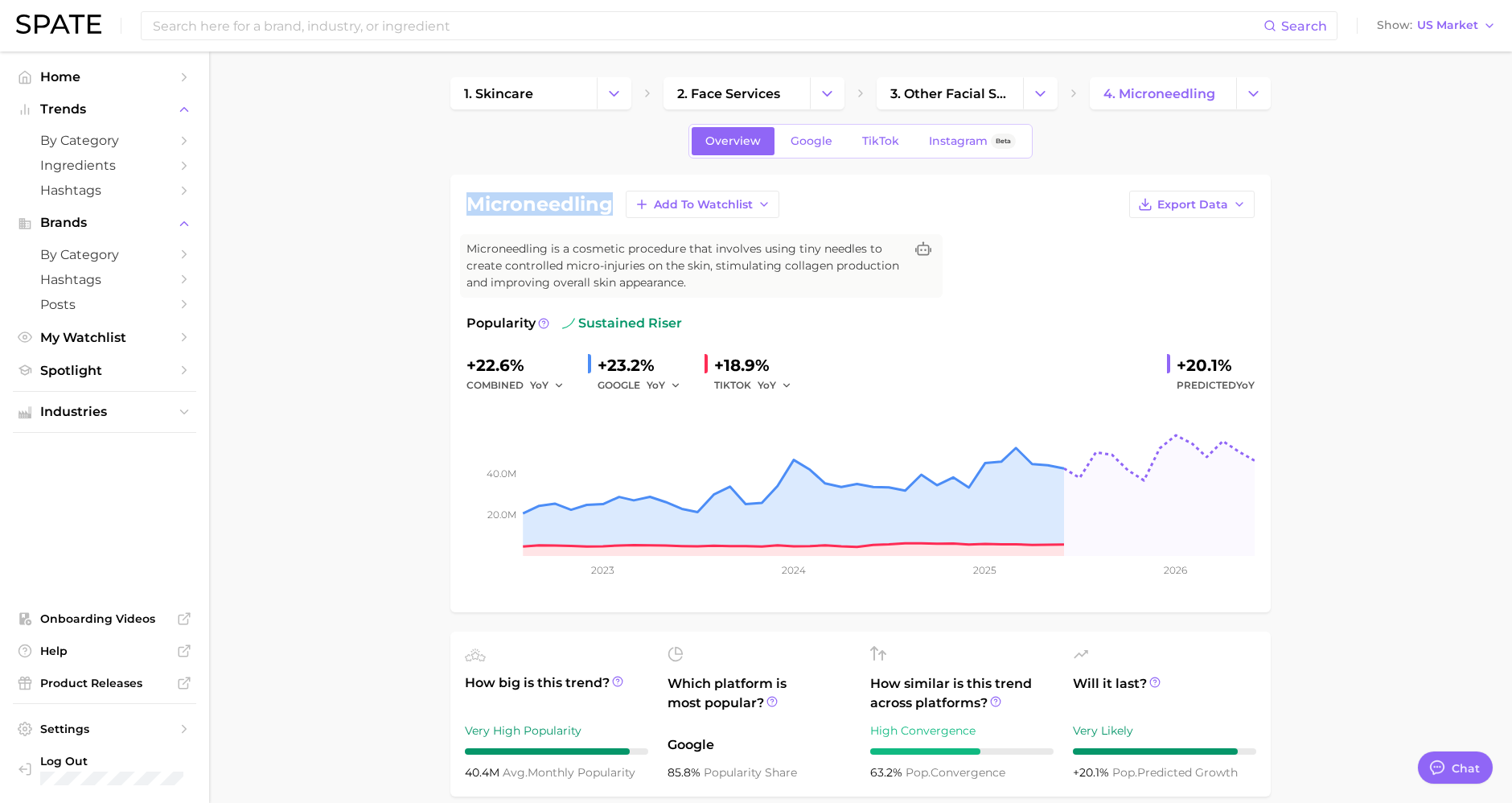
drag, startPoint x: 471, startPoint y: 200, endPoint x: 616, endPoint y: 215, distance: 145.8
click at [616, 215] on div "microneedling Add to Watchlist Export Data" at bounding box center [861, 205] width 789 height 27
copy h1 "microneedling"
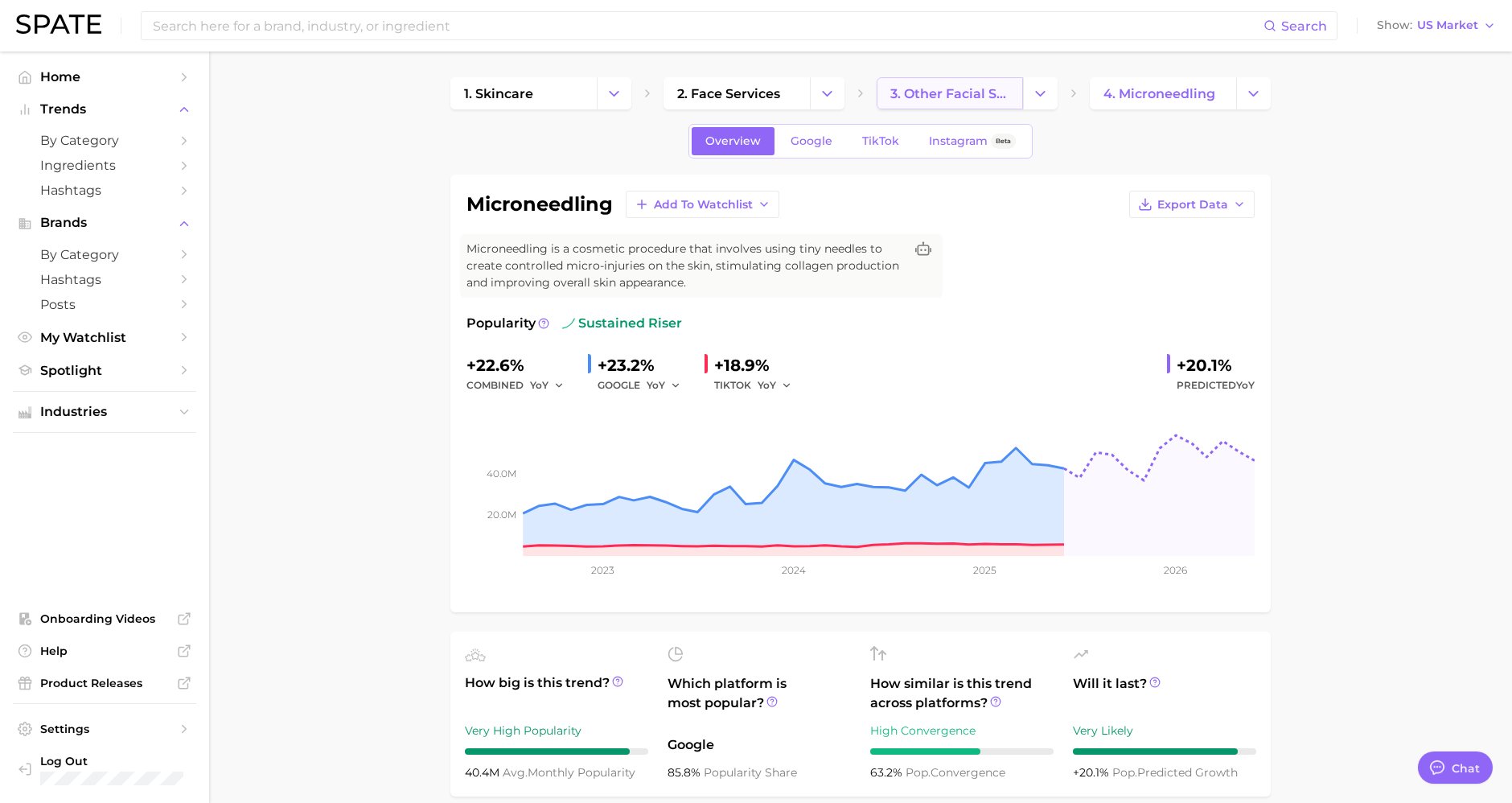
click at [898, 99] on span "3. other facial services" at bounding box center [950, 94] width 119 height 16
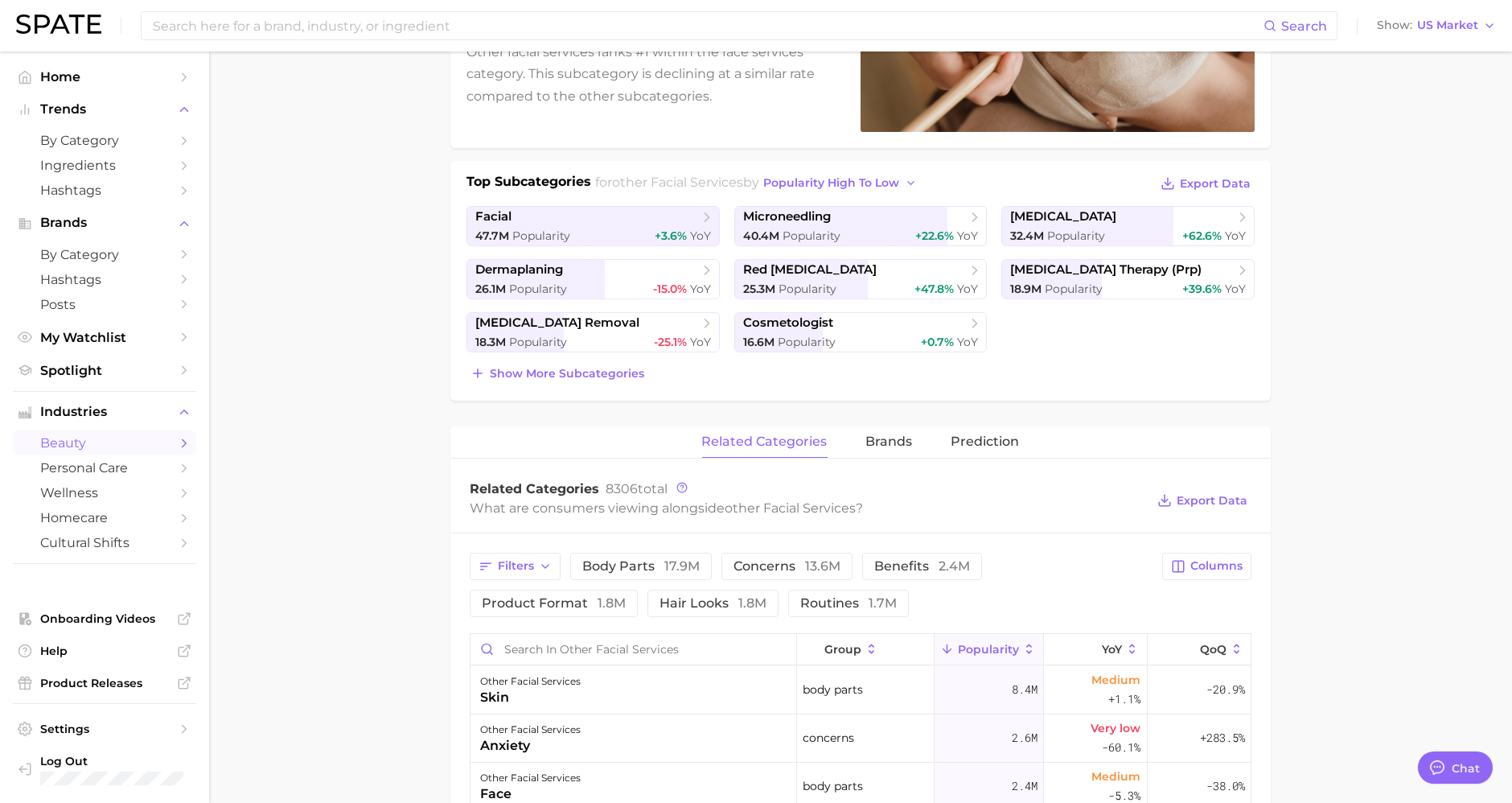
scroll to position [357, 0]
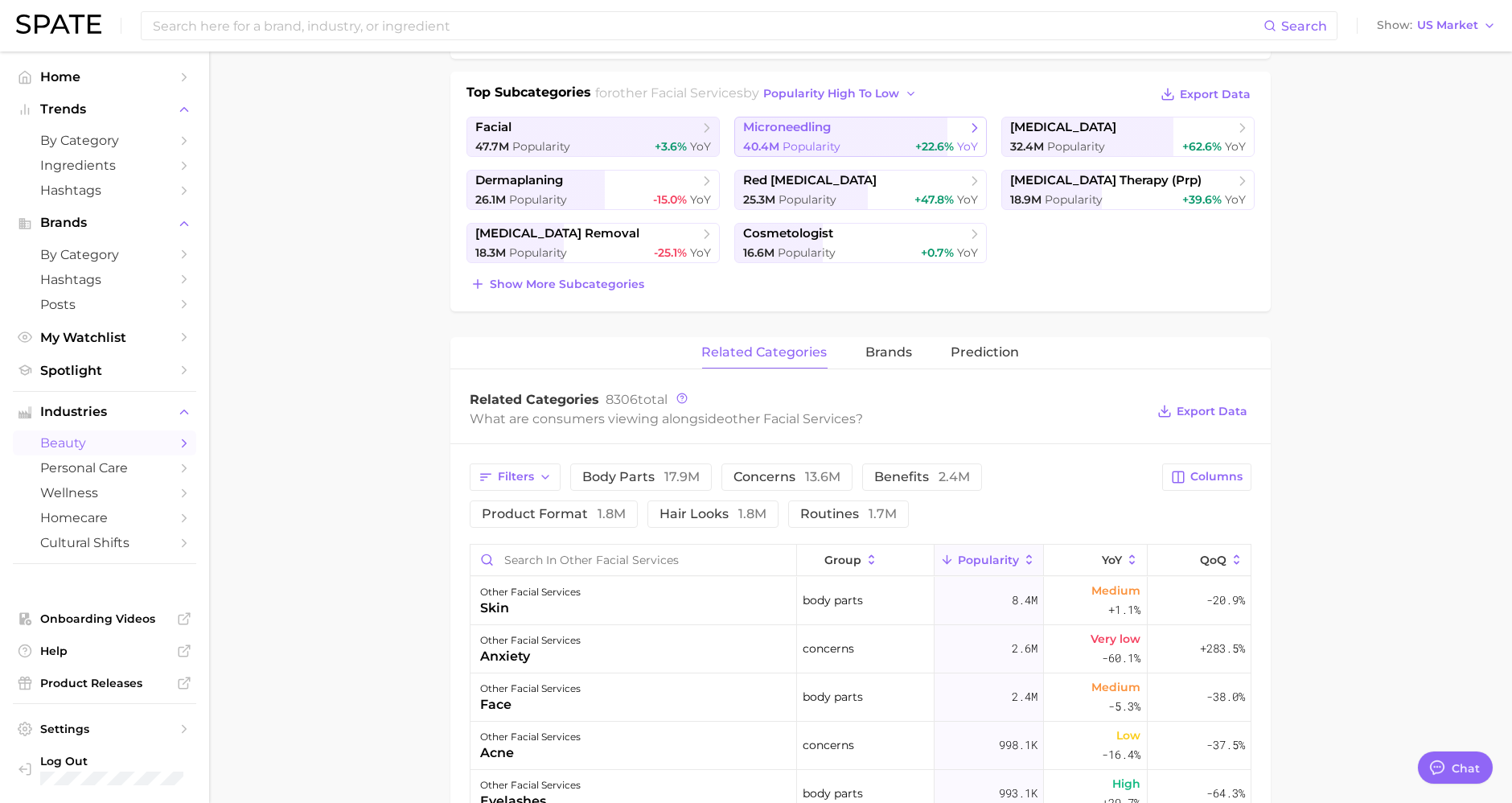
click at [871, 140] on div "40.4m Popularity +22.6% YoY" at bounding box center [861, 147] width 236 height 16
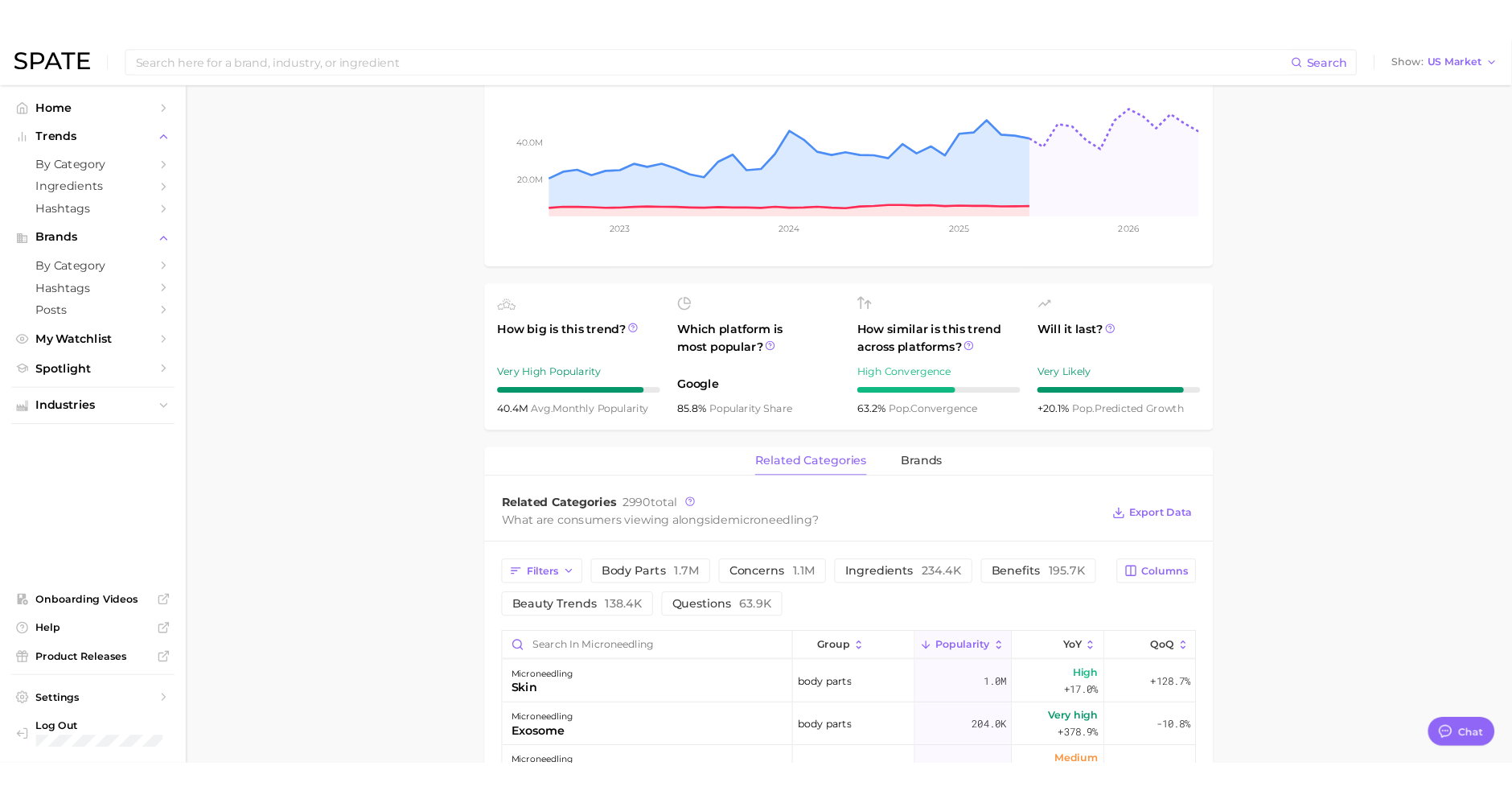
scroll to position [357, 0]
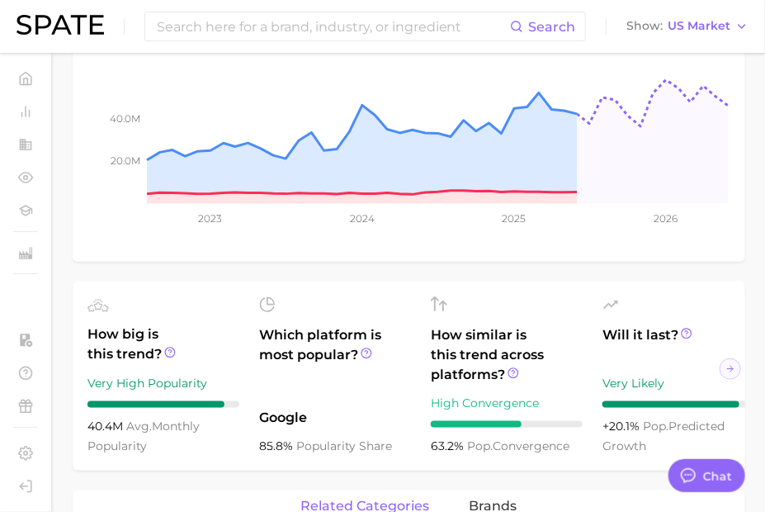
type textarea "x"
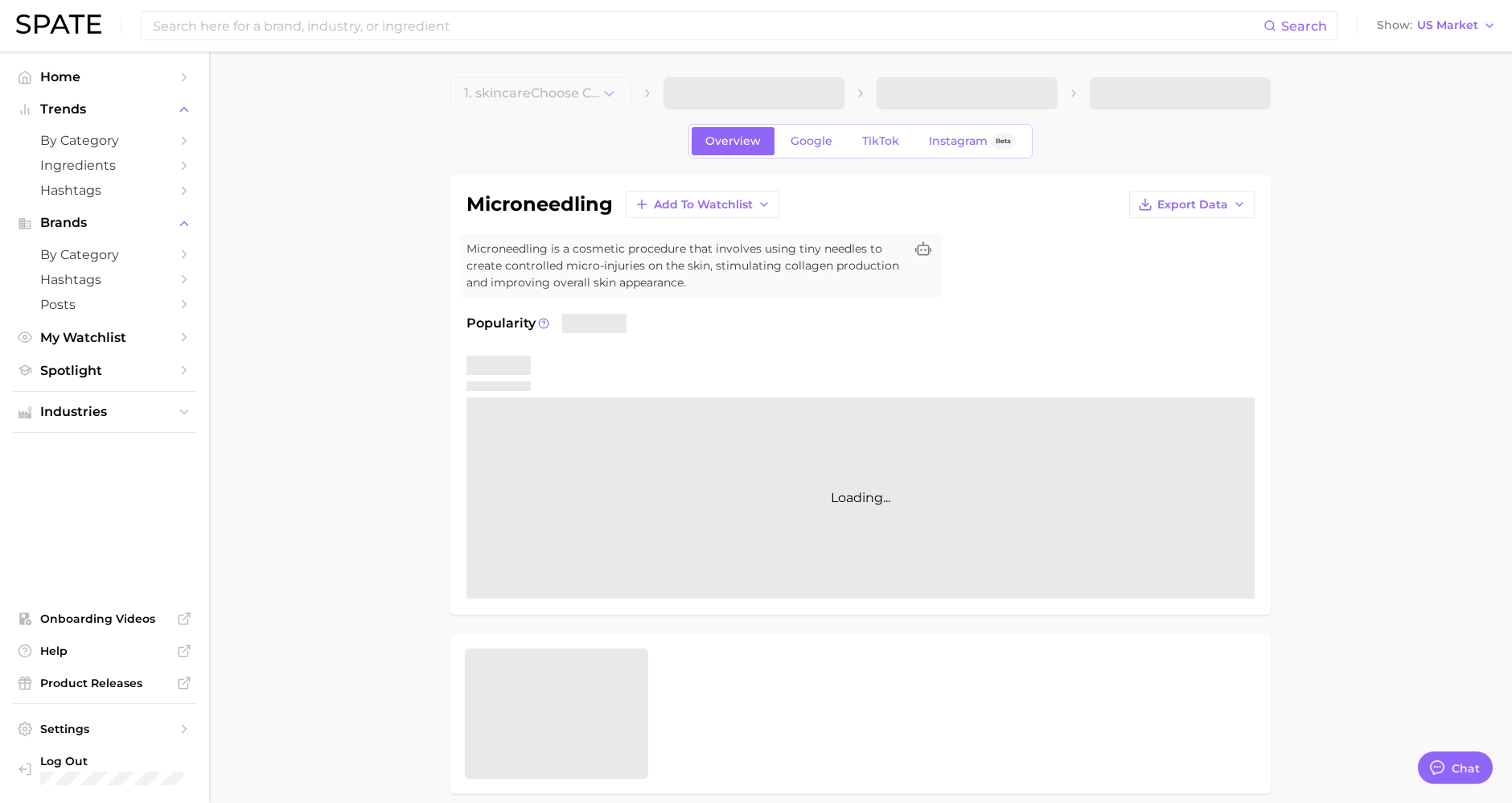
type textarea "x"
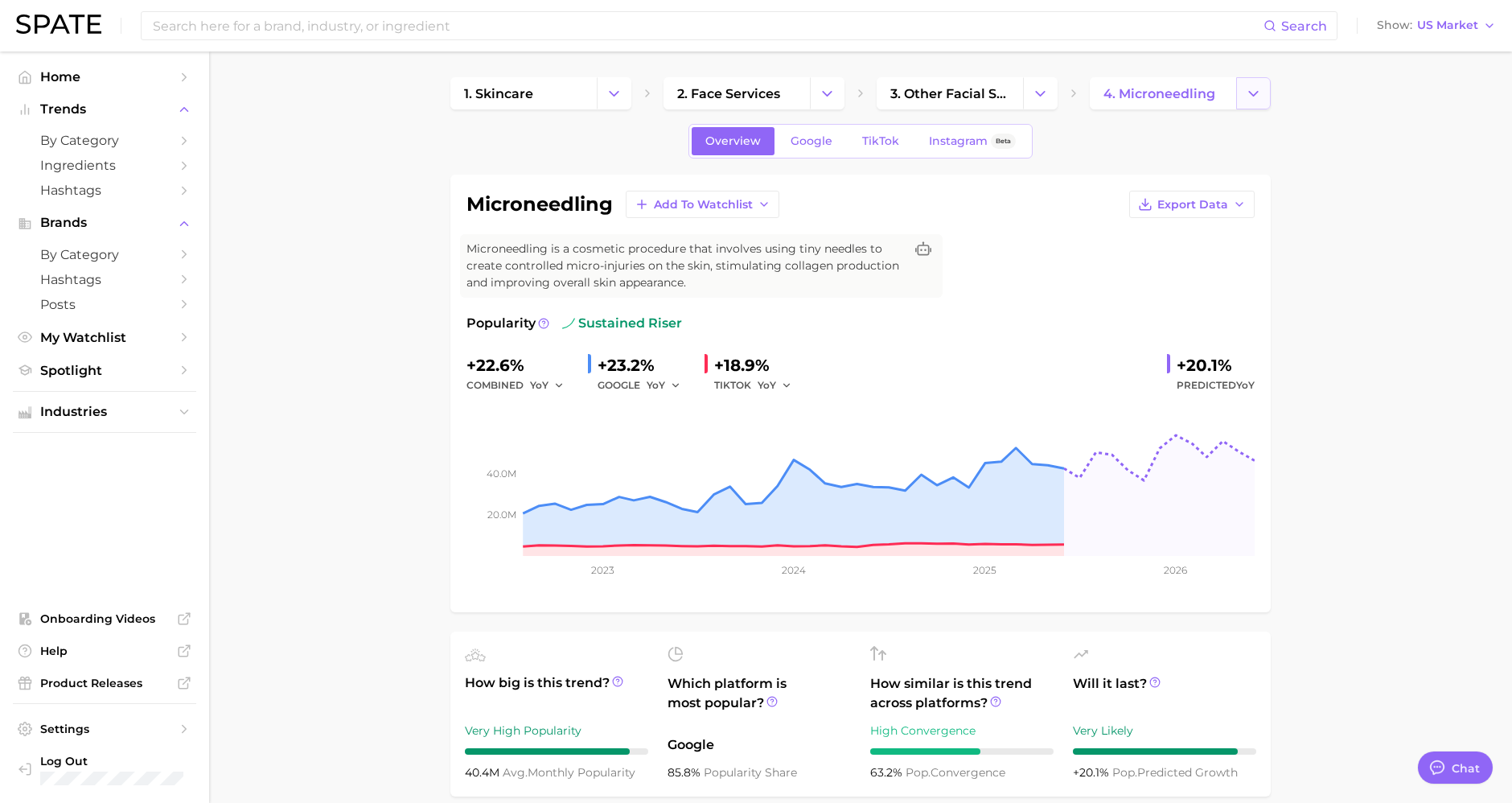
click at [1253, 90] on icon "Change Category" at bounding box center [1253, 93] width 17 height 17
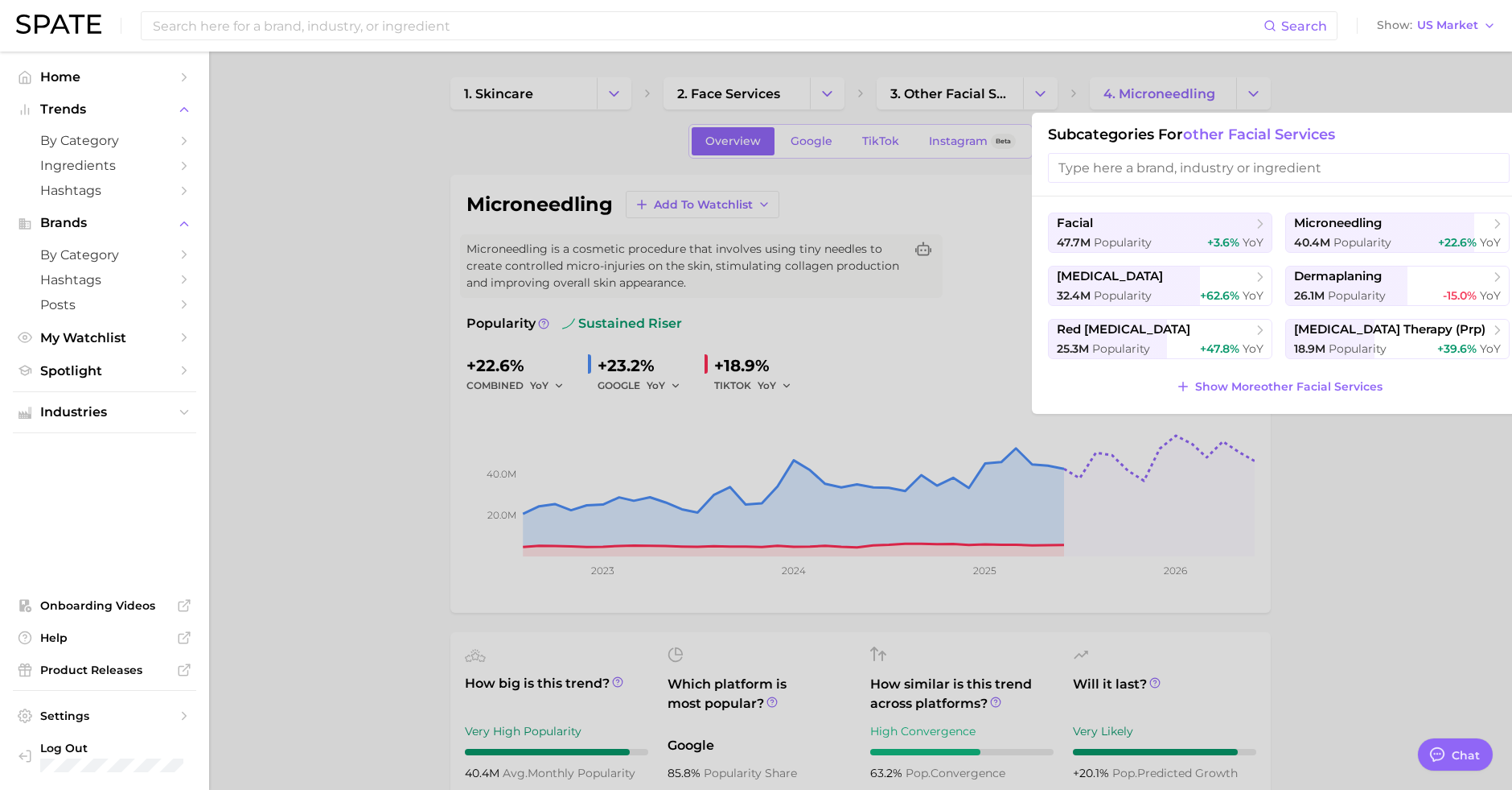
click at [1157, 176] on input "search" at bounding box center [1279, 168] width 462 height 30
type input "D"
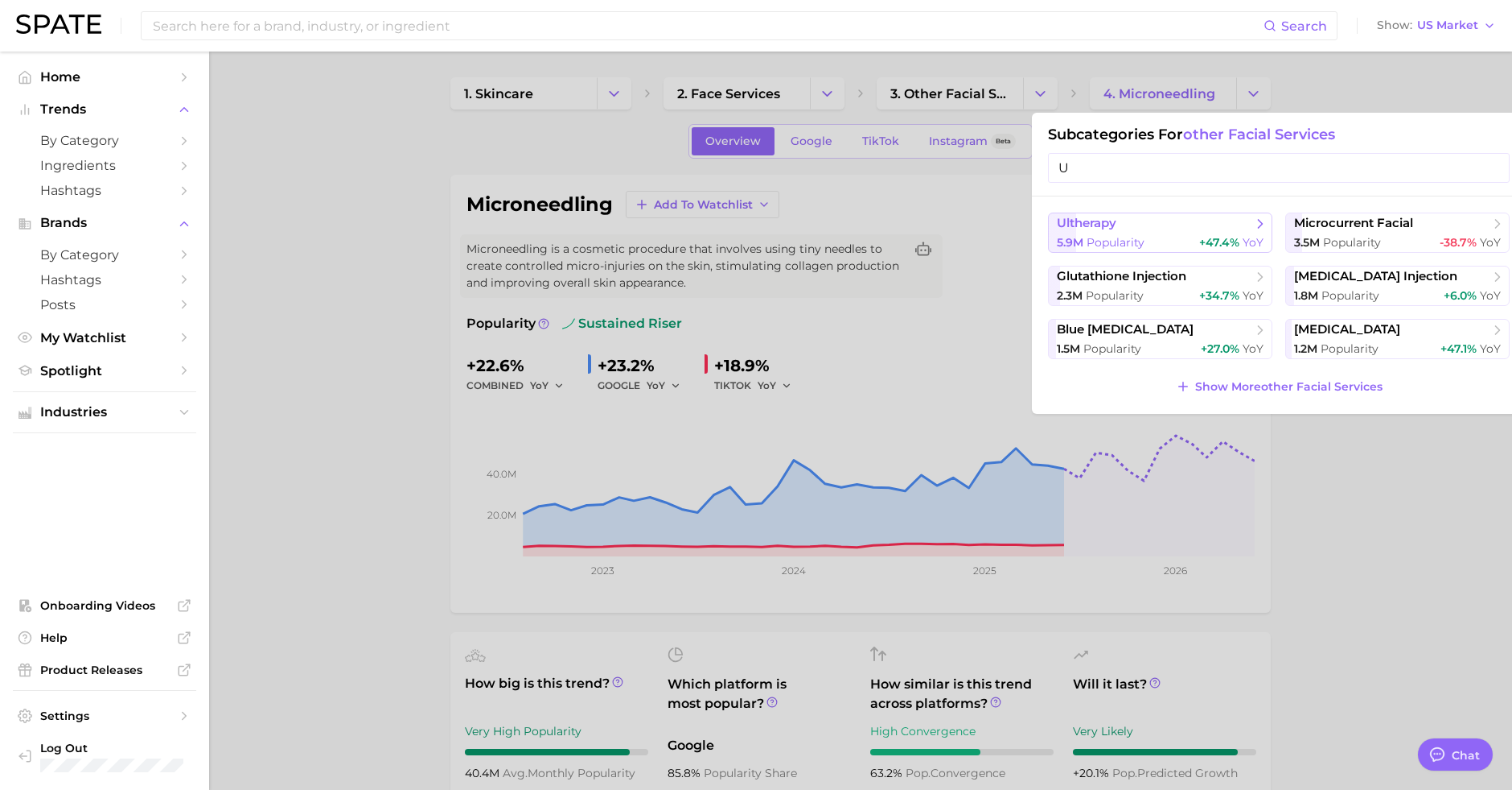
type input "U"
click at [1120, 236] on span "Popularity" at bounding box center [1115, 242] width 58 height 15
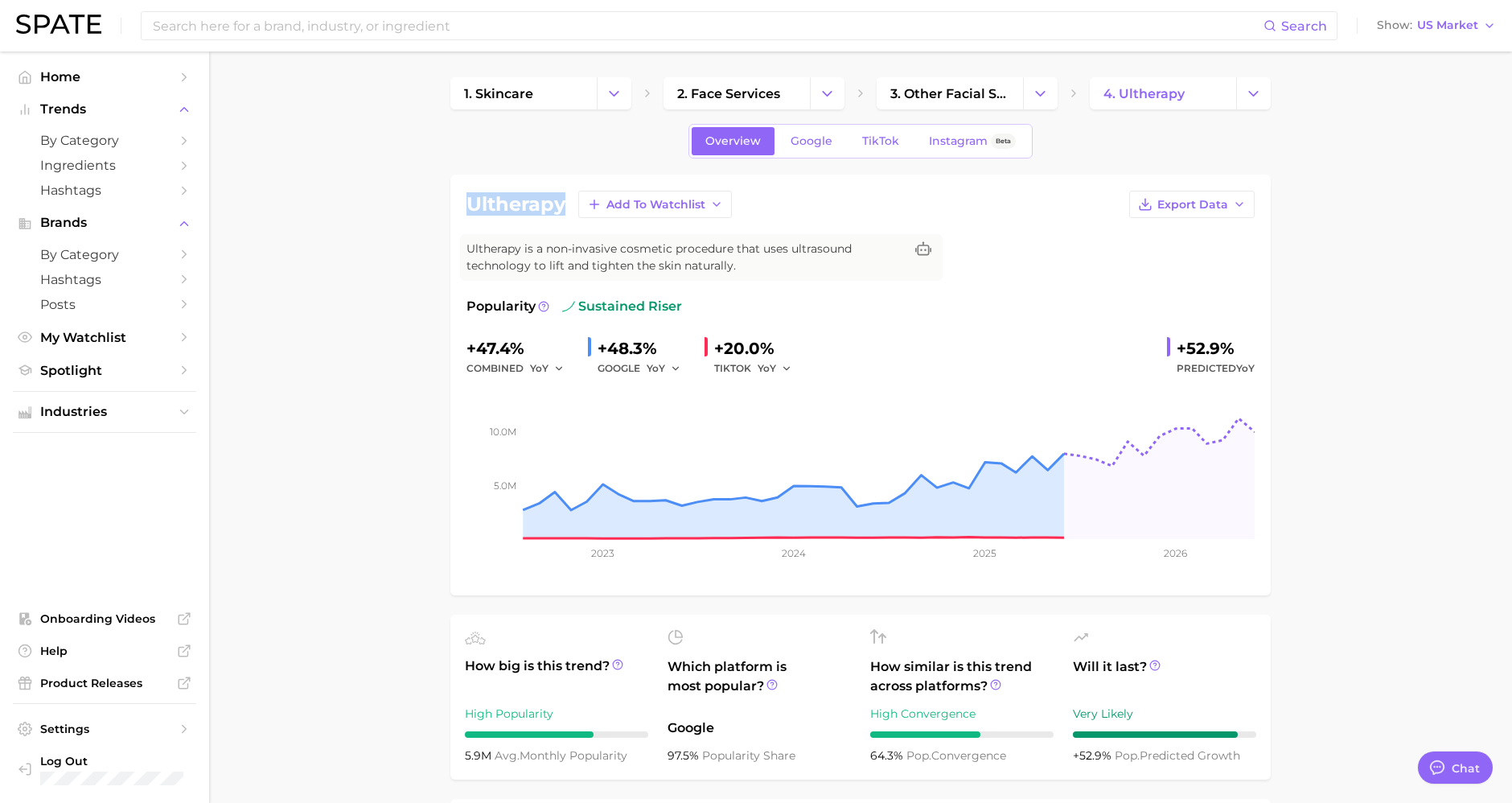
drag, startPoint x: 564, startPoint y: 199, endPoint x: 431, endPoint y: 198, distance: 133.0
copy h1 "ultherapy"
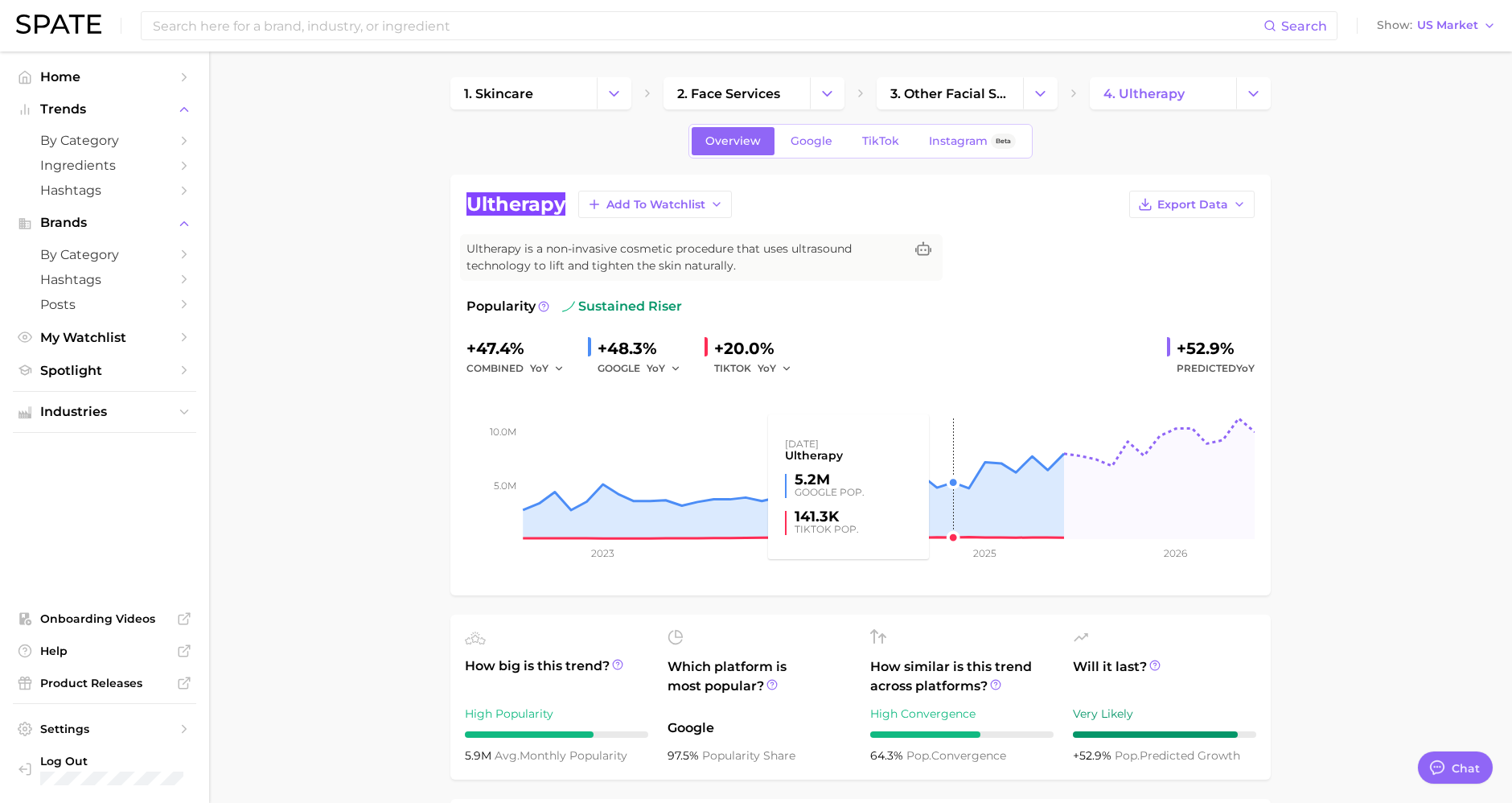
scroll to position [268, 0]
